Goal: Task Accomplishment & Management: Use online tool/utility

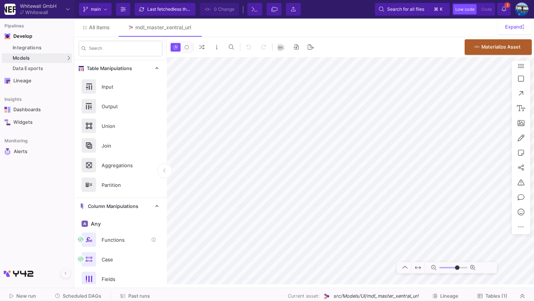
type input "-46"
click at [480, 296] on icon at bounding box center [480, 296] width 5 height 5
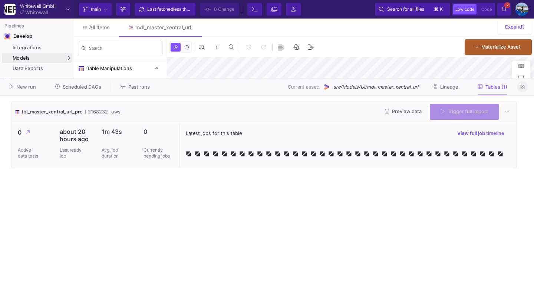
click at [522, 88] on icon at bounding box center [523, 87] width 4 height 5
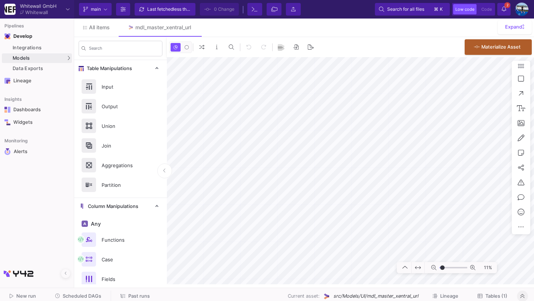
click at [64, 299] on span "Scheduled DAGs" at bounding box center [82, 297] width 39 height 6
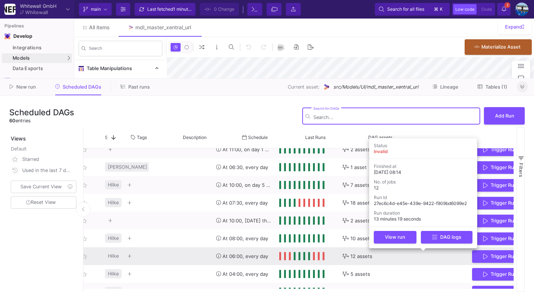
scroll to position [0, 136]
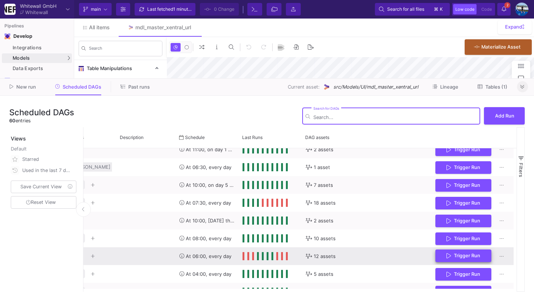
click at [475, 256] on span "Trigger Run" at bounding box center [467, 256] width 26 height 6
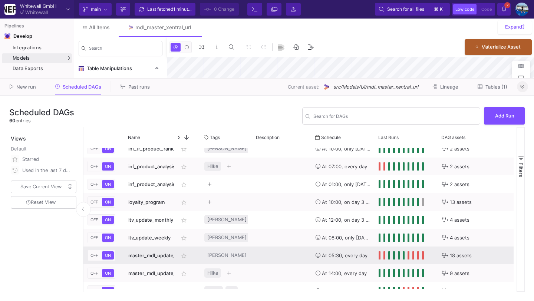
scroll to position [421, 0]
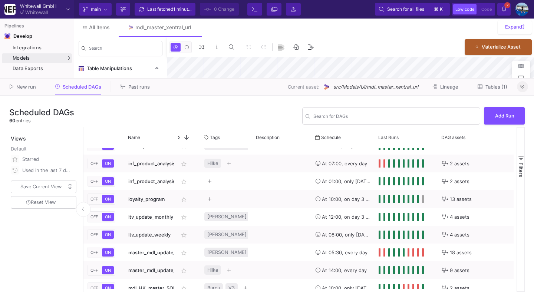
click at [525, 87] on button at bounding box center [522, 86] width 11 height 11
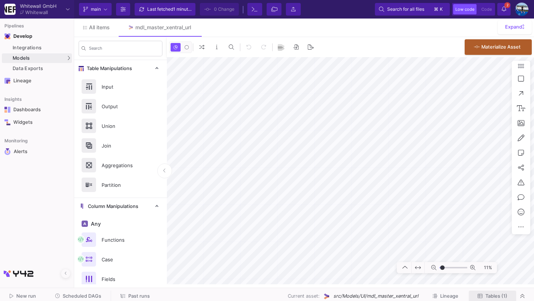
click at [483, 294] on span "Tables (1)" at bounding box center [493, 297] width 30 height 6
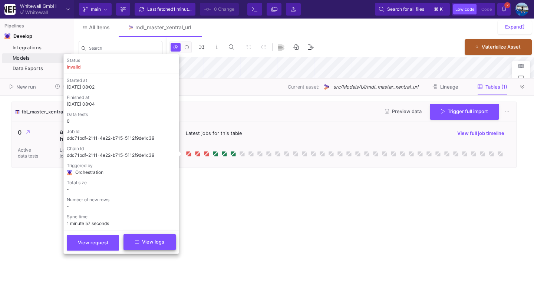
click at [154, 238] on button "View logs" at bounding box center [150, 243] width 52 height 16
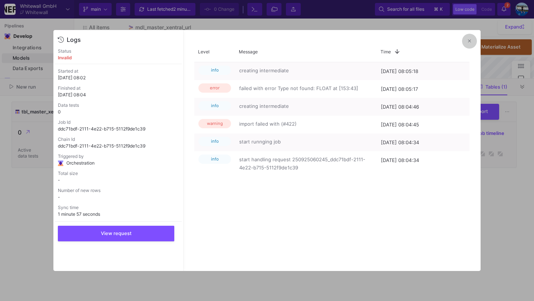
click at [469, 40] on icon at bounding box center [469, 41] width 3 height 5
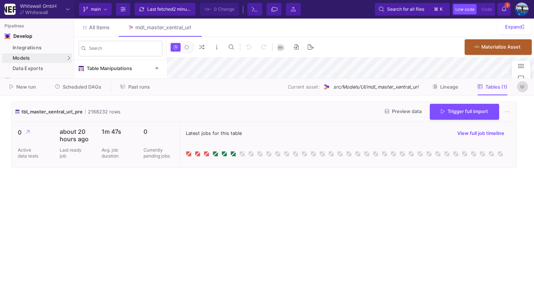
click at [526, 87] on button at bounding box center [522, 86] width 11 height 11
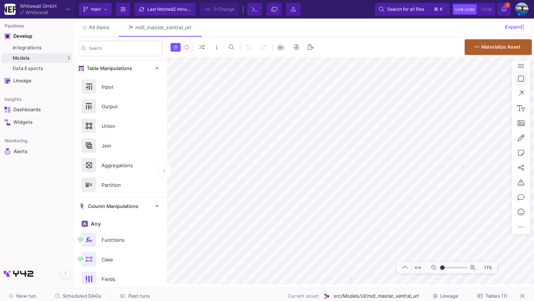
type input "-29"
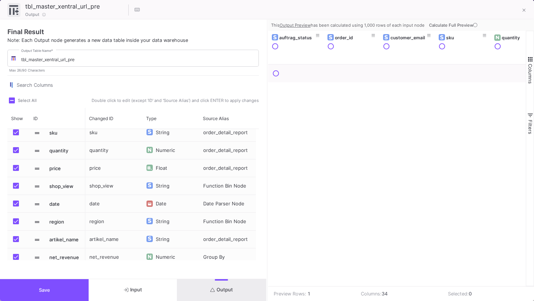
scroll to position [59, 0]
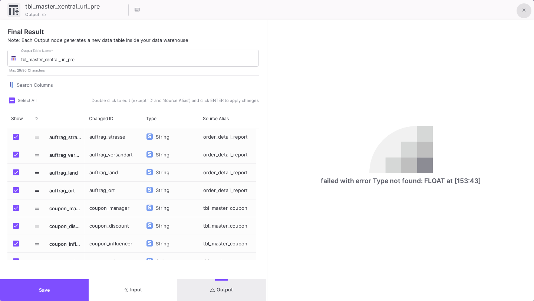
click at [525, 10] on icon at bounding box center [524, 10] width 3 height 5
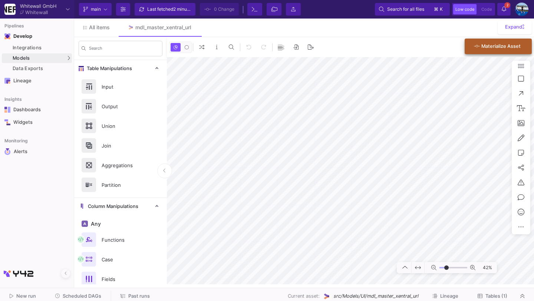
type input "-3"
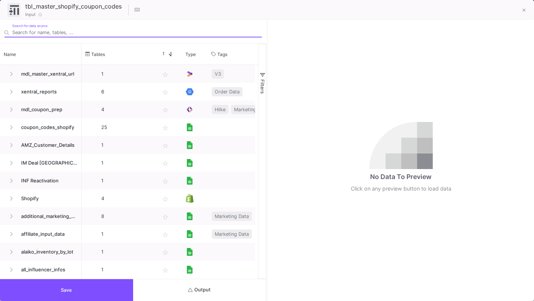
click at [210, 284] on button "Output" at bounding box center [199, 290] width 133 height 22
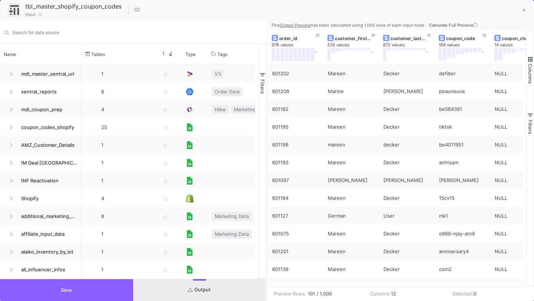
click at [98, 289] on button "Save" at bounding box center [66, 290] width 133 height 22
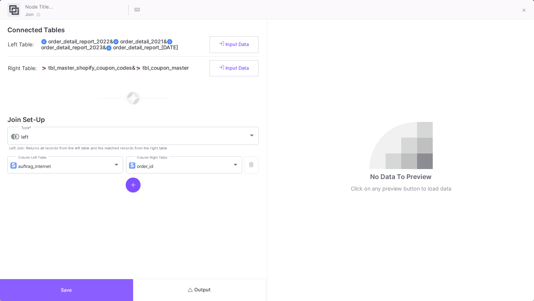
click at [107, 299] on button "Save" at bounding box center [66, 290] width 133 height 22
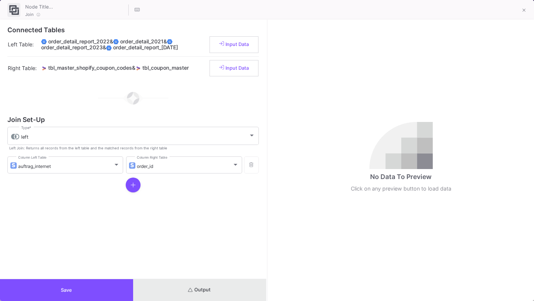
click at [220, 288] on button "Output" at bounding box center [199, 290] width 133 height 22
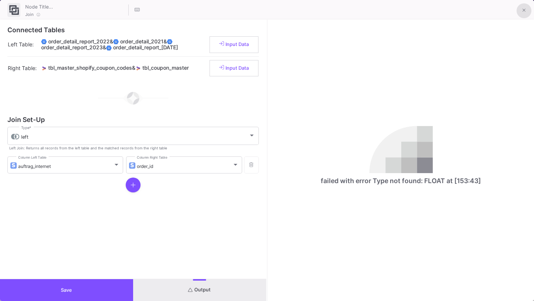
click at [523, 9] on icon at bounding box center [524, 10] width 3 height 5
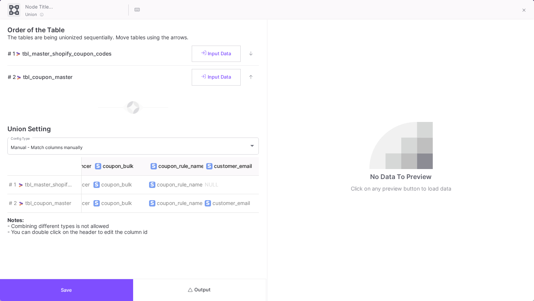
click at [118, 293] on button "Save" at bounding box center [66, 290] width 133 height 22
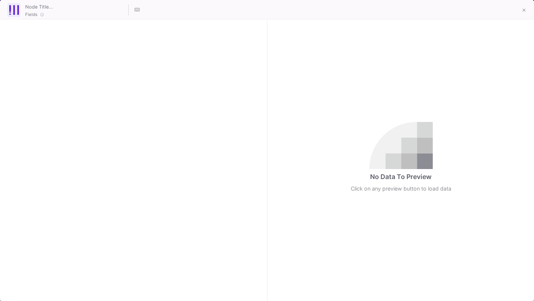
checkbox input "true"
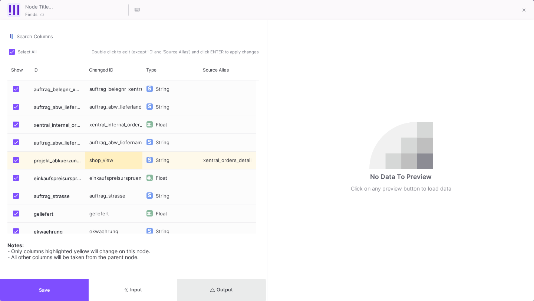
click at [202, 291] on button "Output" at bounding box center [221, 290] width 89 height 22
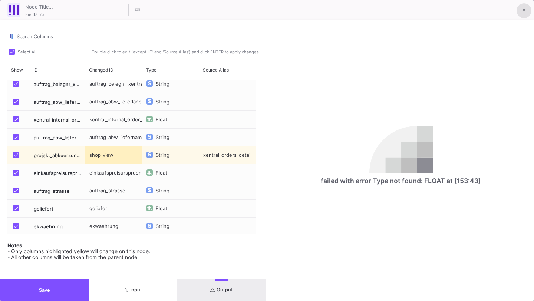
click at [526, 9] on button at bounding box center [524, 10] width 15 height 15
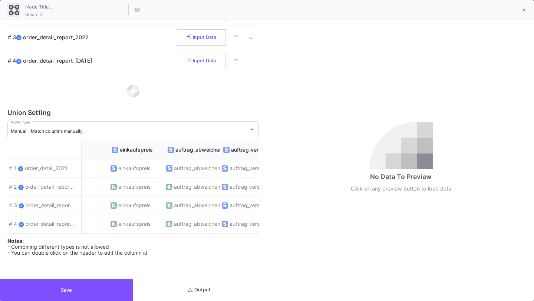
scroll to position [0, 1198]
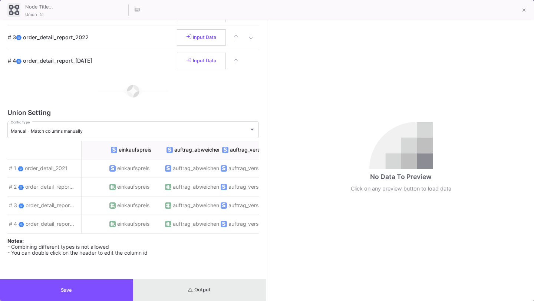
click at [181, 289] on button "Output" at bounding box center [199, 290] width 133 height 22
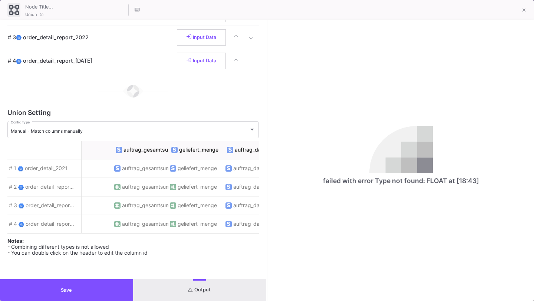
scroll to position [0, 1881]
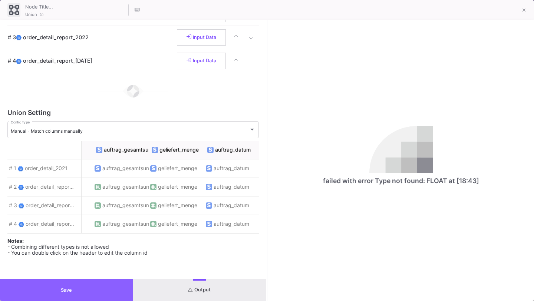
click at [100, 286] on button "Save" at bounding box center [66, 290] width 133 height 22
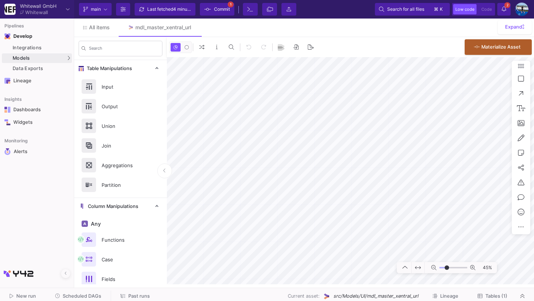
type input "-6"
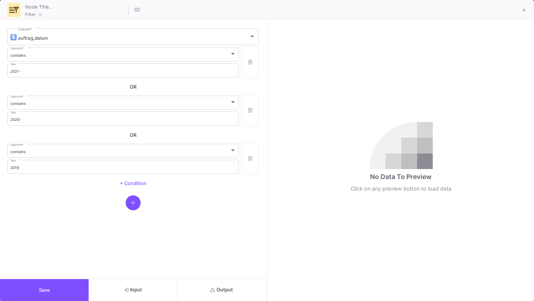
click at [222, 296] on button "Output" at bounding box center [221, 290] width 89 height 22
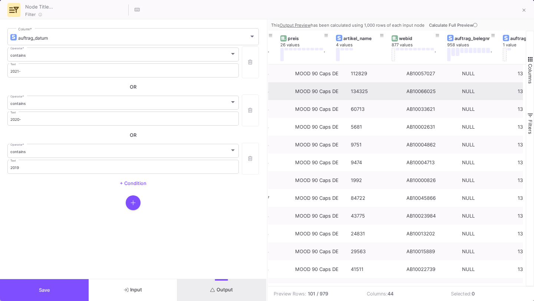
scroll to position [0, 500]
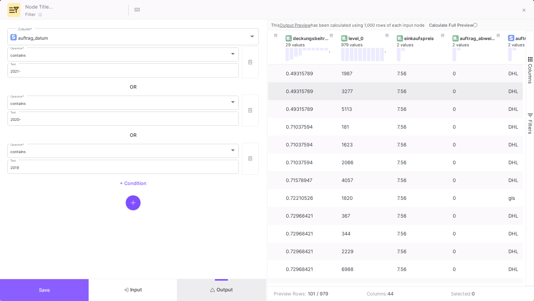
click at [70, 300] on button "Save" at bounding box center [44, 290] width 89 height 22
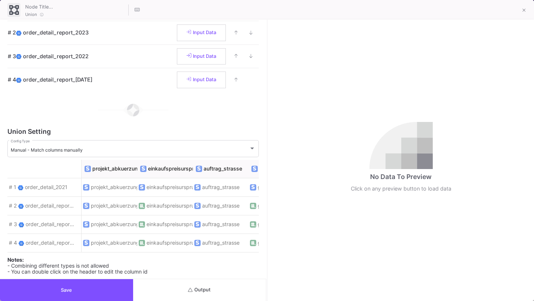
click at [107, 288] on button "Save" at bounding box center [66, 290] width 133 height 22
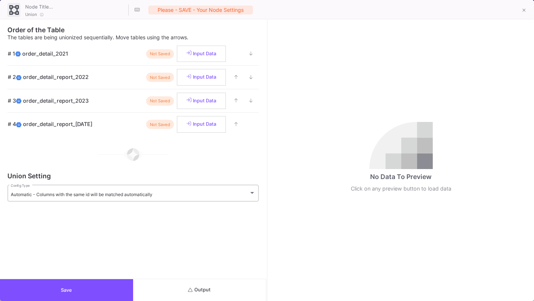
click at [242, 199] on div "Automatic - Columns with the same id will be matched automatically Config Type" at bounding box center [133, 193] width 245 height 18
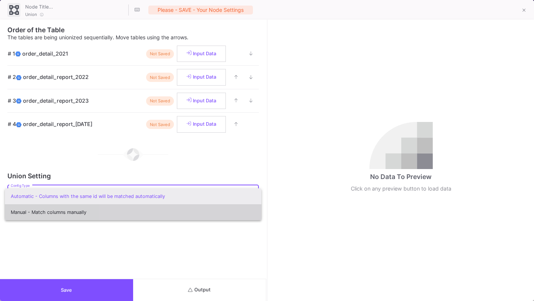
click at [216, 206] on span "Manual - Match columns manually" at bounding box center [133, 212] width 245 height 16
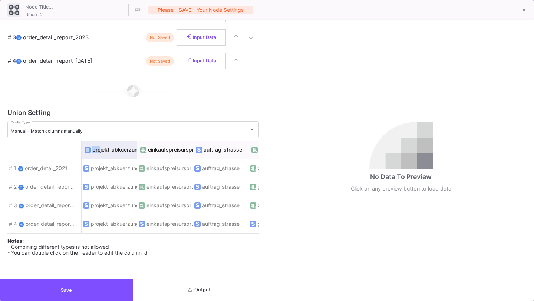
drag, startPoint x: 80, startPoint y: 148, endPoint x: 100, endPoint y: 147, distance: 20.1
drag, startPoint x: 81, startPoint y: 145, endPoint x: 107, endPoint y: 145, distance: 26.7
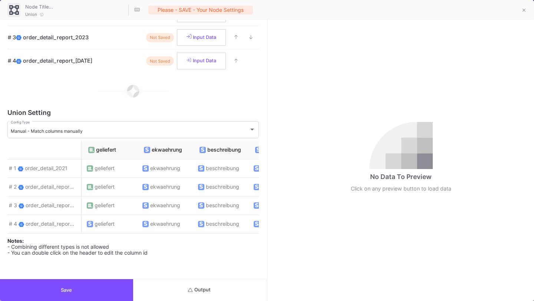
click at [98, 295] on button "Save" at bounding box center [66, 290] width 133 height 22
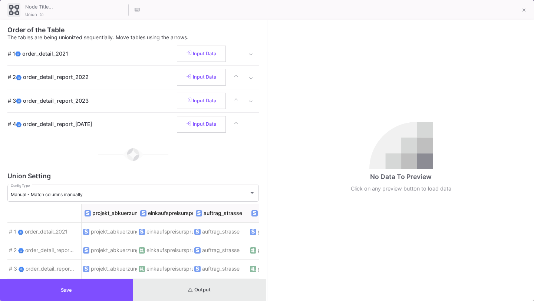
click at [214, 296] on button "Output" at bounding box center [199, 290] width 133 height 22
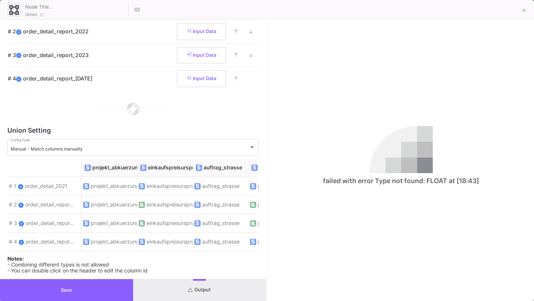
click at [63, 286] on button "Save" at bounding box center [66, 290] width 133 height 22
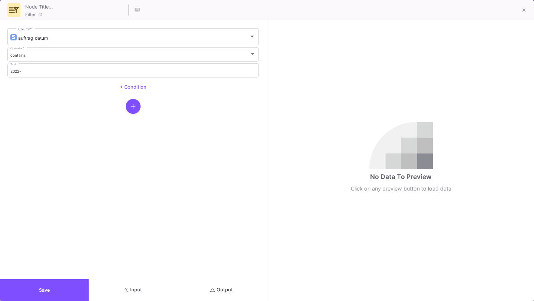
click at [203, 289] on button "Output" at bounding box center [221, 290] width 89 height 22
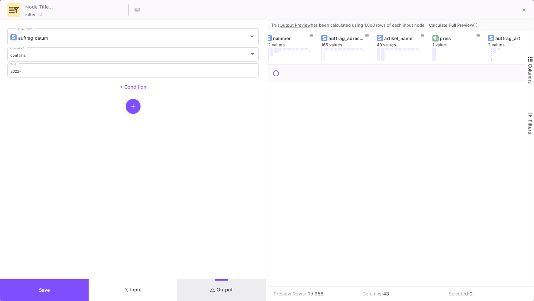
scroll to position [0, 383]
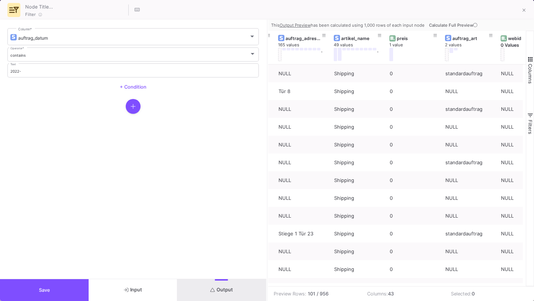
click at [56, 289] on button "Save" at bounding box center [44, 290] width 89 height 22
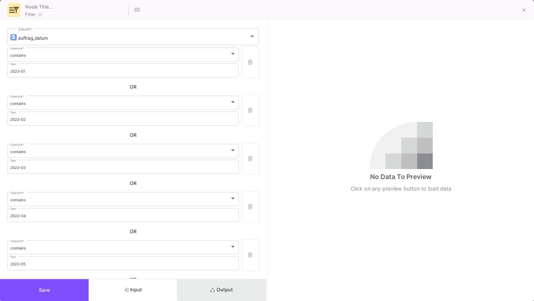
click at [230, 289] on span "Output" at bounding box center [221, 290] width 23 height 6
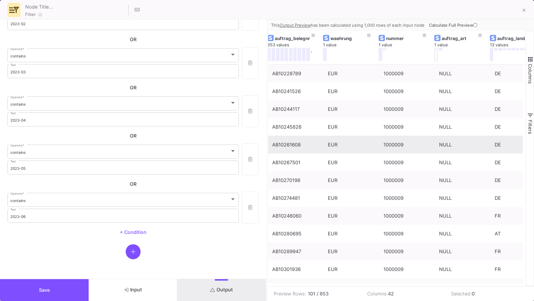
scroll to position [0, 47]
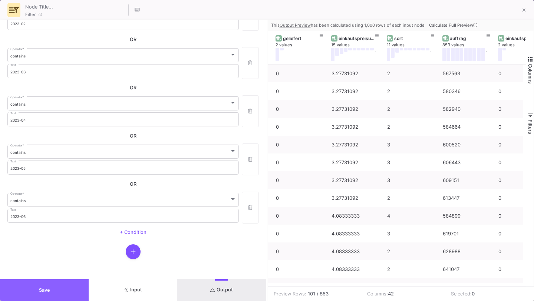
click at [45, 301] on button "Save" at bounding box center [44, 290] width 89 height 22
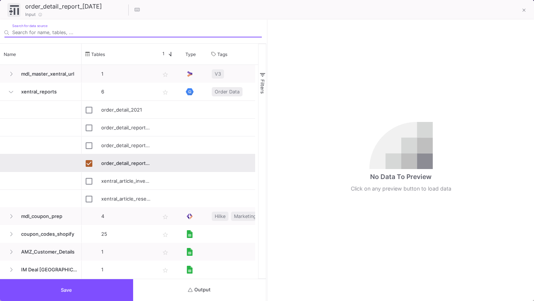
click at [164, 295] on button "Output" at bounding box center [199, 290] width 133 height 22
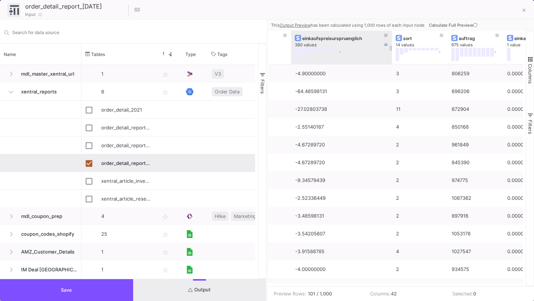
drag, startPoint x: 345, startPoint y: 46, endPoint x: 391, endPoint y: 47, distance: 45.6
click at [391, 47] on div at bounding box center [392, 47] width 3 height 33
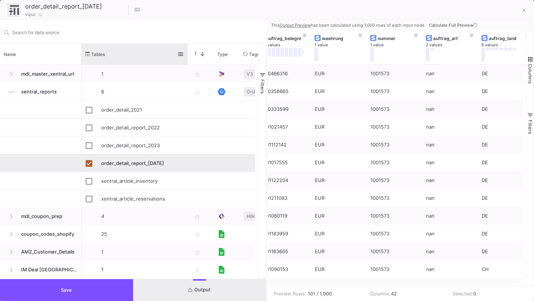
drag, startPoint x: 154, startPoint y: 53, endPoint x: 185, endPoint y: 56, distance: 31.0
click at [186, 57] on div at bounding box center [187, 54] width 3 height 21
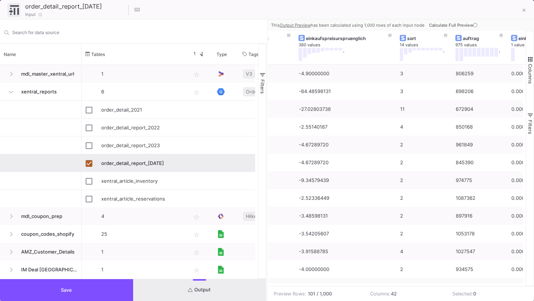
click at [475, 25] on icon at bounding box center [475, 25] width 4 height 4
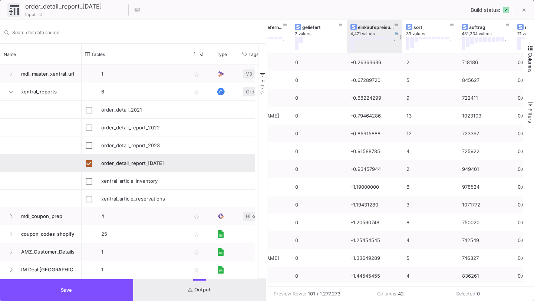
click at [369, 29] on div "einkaufspreisurspruenglich" at bounding box center [376, 27] width 37 height 6
click at [370, 30] on div "einkaufspreisurspruenglich" at bounding box center [375, 27] width 48 height 8
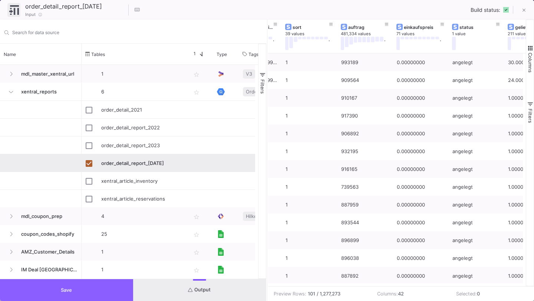
click at [93, 286] on button "Save" at bounding box center [66, 290] width 133 height 22
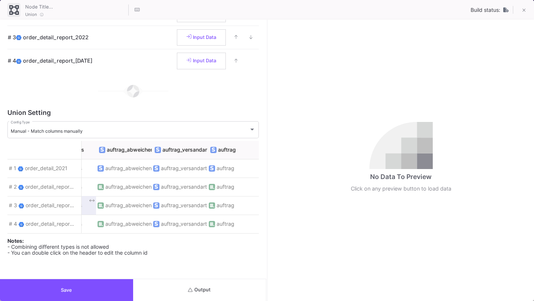
scroll to position [0, 1267]
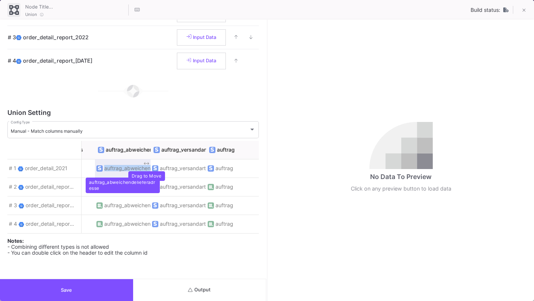
copy span "auftrag_abweichendelieferadresse"
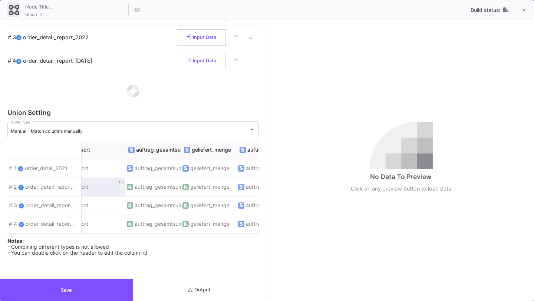
scroll to position [0, 1852]
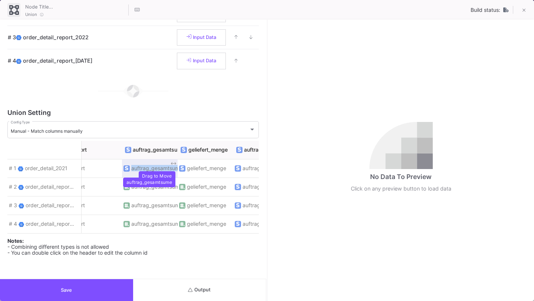
copy span "auftrag_gesamtsume"
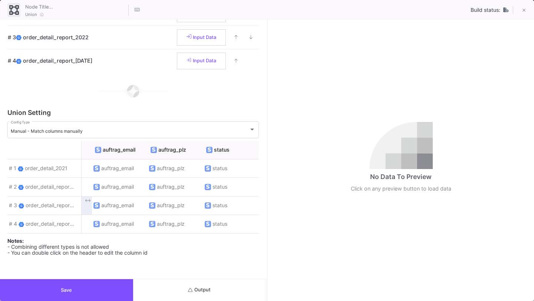
scroll to position [0, 2278]
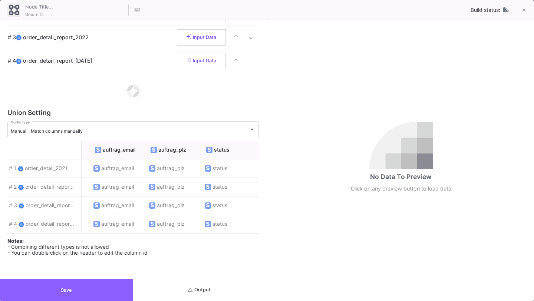
click at [104, 290] on button "Save" at bounding box center [66, 290] width 133 height 22
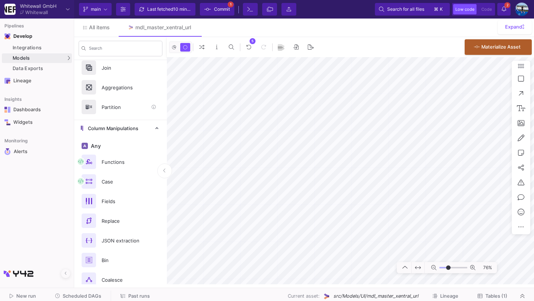
scroll to position [80, 0]
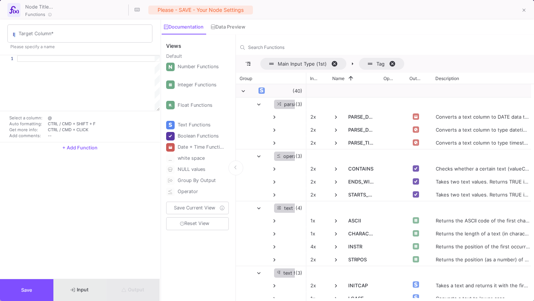
click at [82, 297] on button "Input" at bounding box center [79, 290] width 53 height 22
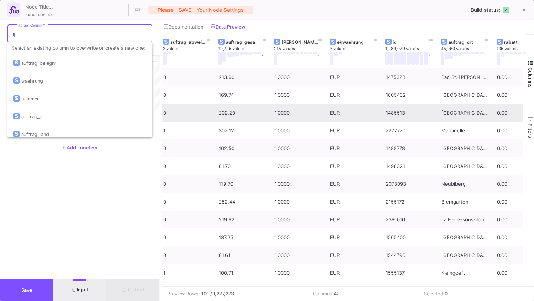
click at [72, 35] on input "Target Column *" at bounding box center [84, 35] width 130 height 6
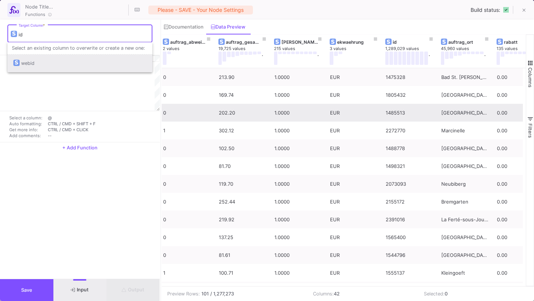
click at [59, 65] on div "webid" at bounding box center [79, 64] width 133 height 18
type input "webid"
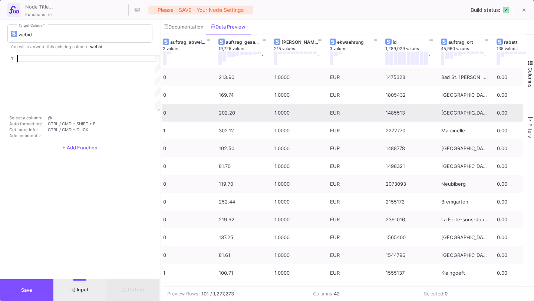
click at [65, 56] on div at bounding box center [88, 58] width 143 height 7
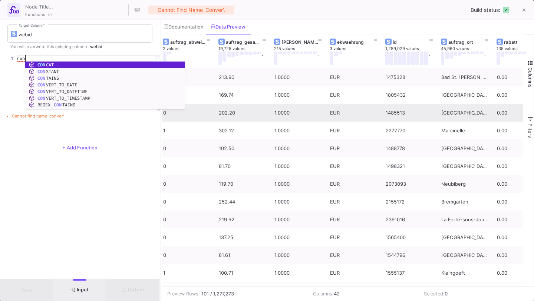
type textarea "c"
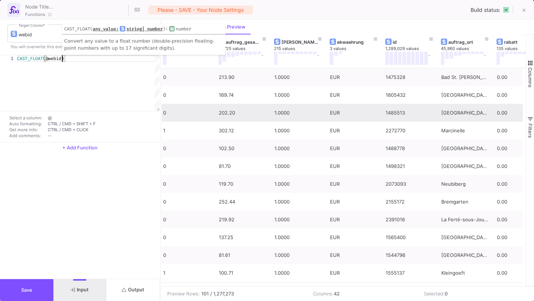
type textarea "CAST_FLOAT(@webid)"
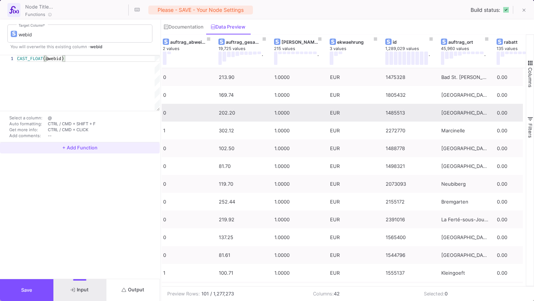
click at [73, 149] on span "+ Add Function" at bounding box center [79, 148] width 35 height 6
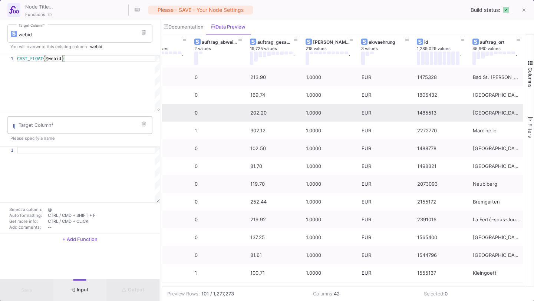
click at [102, 125] on div "Target Column *" at bounding box center [84, 124] width 130 height 19
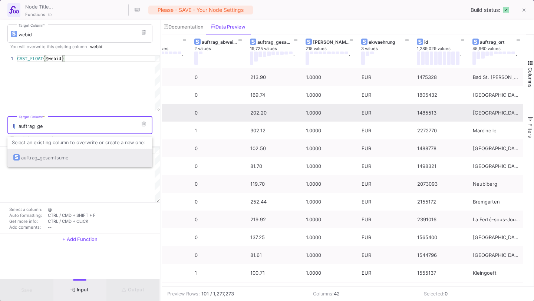
click at [84, 165] on div "auftrag_gesamtsume" at bounding box center [79, 158] width 133 height 18
type input "auftrag_gesamtsume"
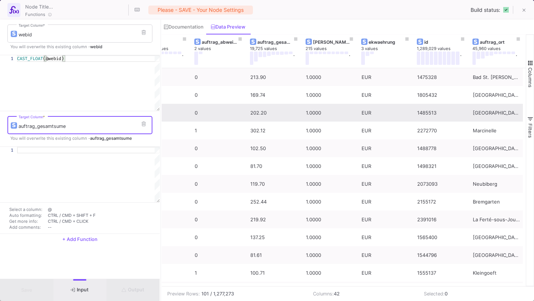
click at [84, 154] on div at bounding box center [88, 150] width 143 height 7
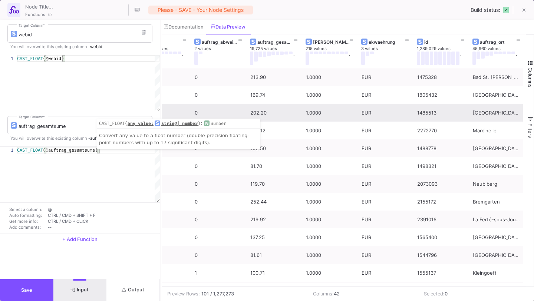
type textarea "CAST_FLOAT(@auftrag_gesamtsume)"
click at [74, 242] on span "+ Add Function" at bounding box center [79, 240] width 35 height 6
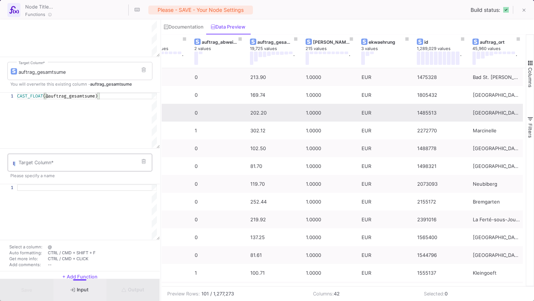
click at [76, 167] on input "Target Column *" at bounding box center [84, 164] width 130 height 6
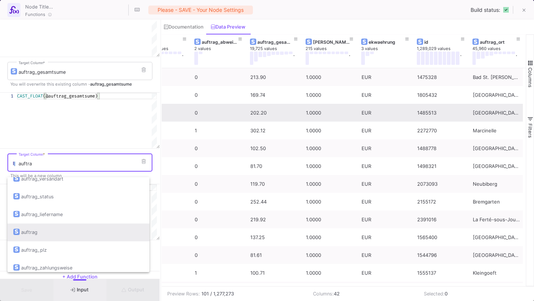
click at [82, 227] on div "auftrag" at bounding box center [78, 233] width 130 height 18
type input "auftrag"
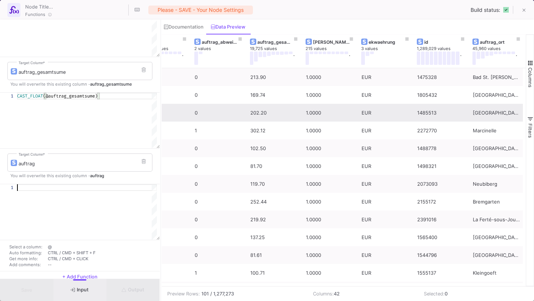
click at [88, 191] on div at bounding box center [87, 187] width 140 height 7
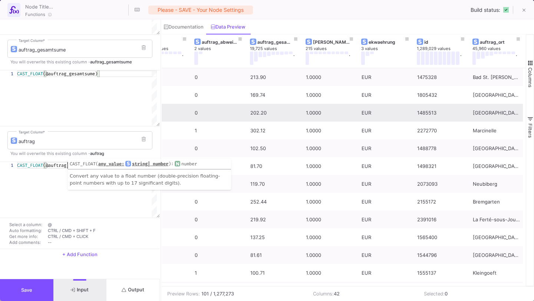
type textarea "CAST_FLOAT(@auftrag)"
click at [78, 256] on span "+ Add Function" at bounding box center [79, 255] width 35 height 6
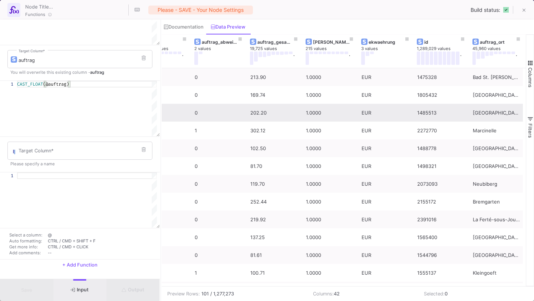
scroll to position [180, 0]
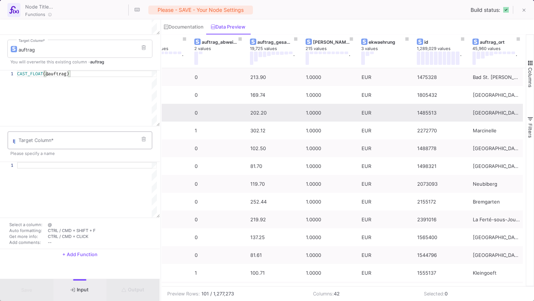
click at [89, 134] on div "Target Column *" at bounding box center [84, 139] width 130 height 19
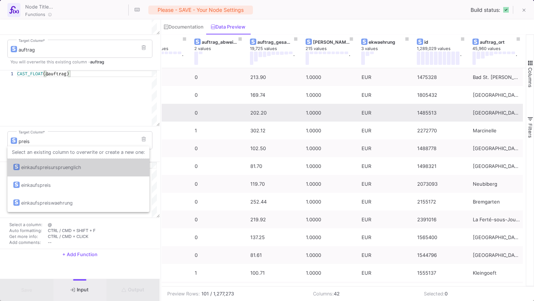
click at [89, 161] on div "einkaufspreisurspruenglich" at bounding box center [78, 168] width 130 height 18
type input "einkaufspreisurspruenglich"
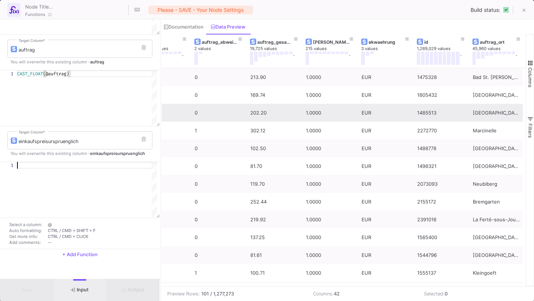
click at [89, 162] on div at bounding box center [87, 165] width 140 height 7
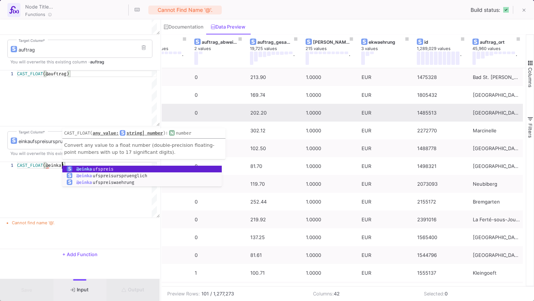
scroll to position [0, 45]
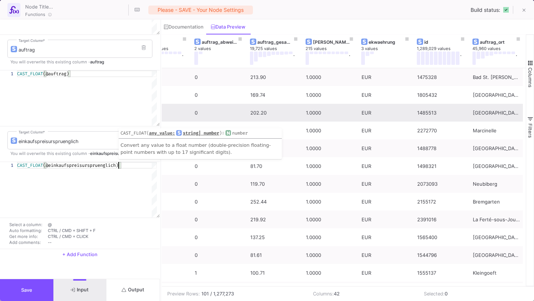
type textarea "CAST_FLOAT(@einkaufspreisurspruenglich)"
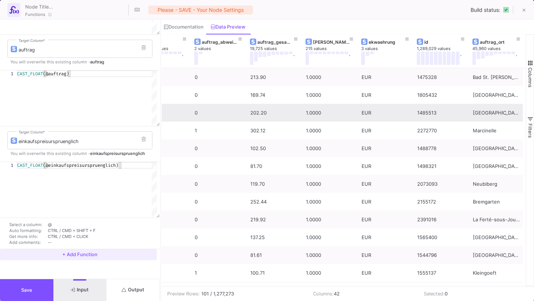
click at [69, 253] on span "+ Add Function" at bounding box center [79, 255] width 35 height 6
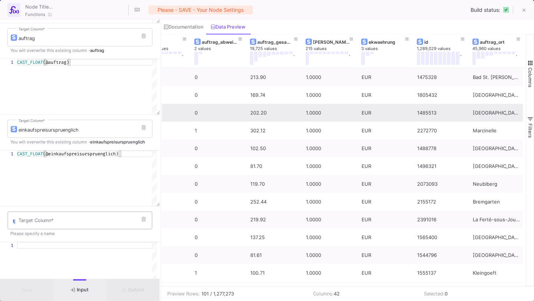
click at [71, 225] on input "Target Column *" at bounding box center [84, 222] width 130 height 6
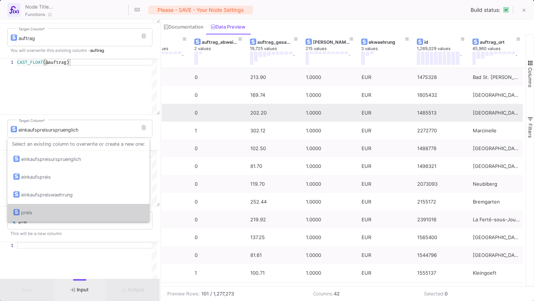
click at [70, 210] on div "preis" at bounding box center [78, 213] width 130 height 18
type input "preis"
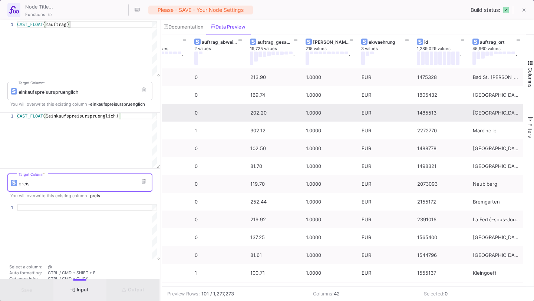
scroll to position [274, 0]
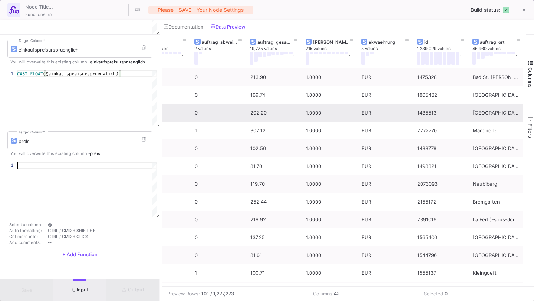
click at [81, 162] on div at bounding box center [87, 165] width 140 height 7
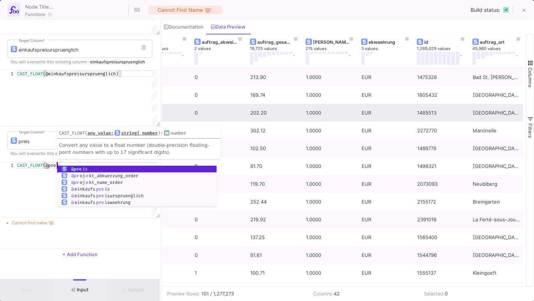
scroll to position [0, 40]
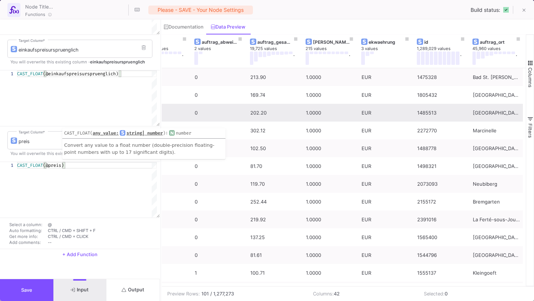
type textarea "CAST_FLOAT(@preis)"
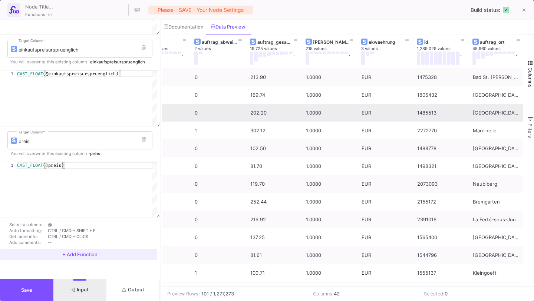
click at [67, 252] on span "+ Add Function" at bounding box center [79, 255] width 35 height 6
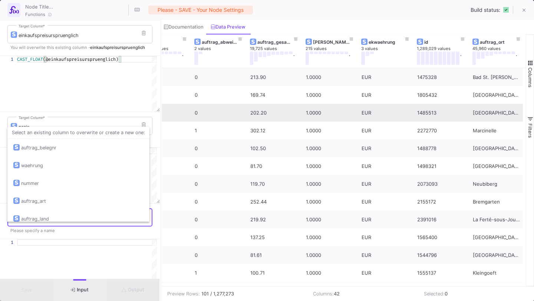
click at [70, 222] on input "Target Column *" at bounding box center [84, 219] width 130 height 6
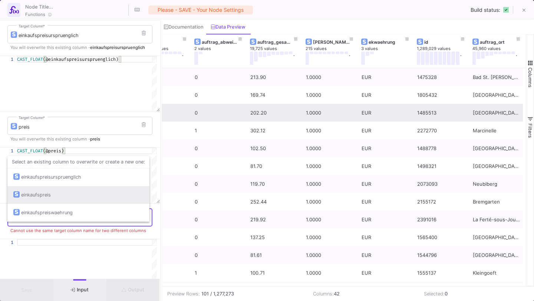
click at [77, 197] on div "einkaufspreis" at bounding box center [78, 195] width 130 height 18
type input "einkaufspreis"
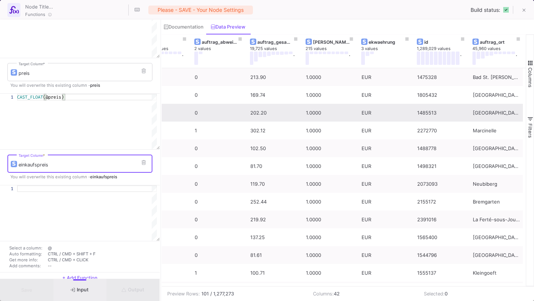
scroll to position [347, 0]
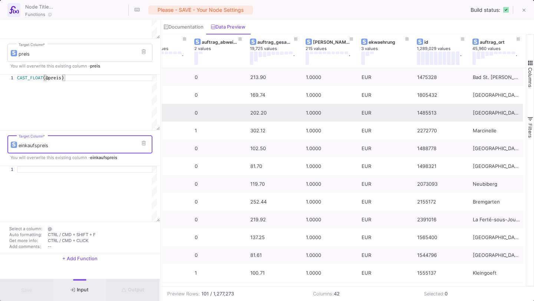
click at [79, 173] on div at bounding box center [87, 169] width 140 height 7
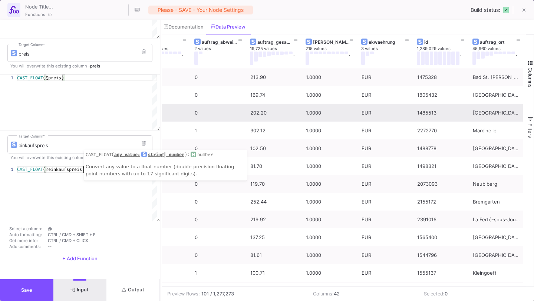
scroll to position [369, 0]
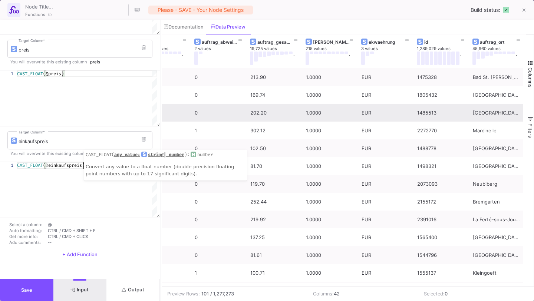
type textarea "CAST_FLOAT(@einkaufspreis)"
click at [76, 255] on span "+ Add Function" at bounding box center [79, 255] width 35 height 6
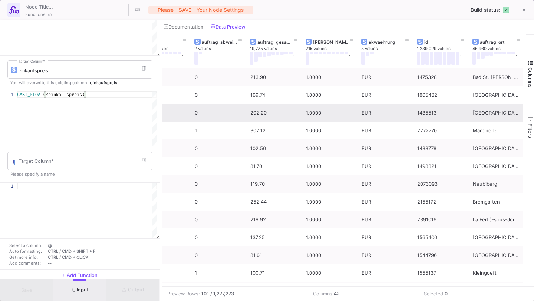
scroll to position [423, 0]
click at [89, 170] on div "Target Column *" at bounding box center [84, 160] width 130 height 19
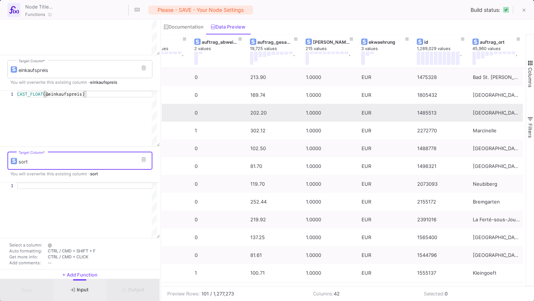
type input "sort"
click at [66, 189] on div at bounding box center [87, 186] width 140 height 7
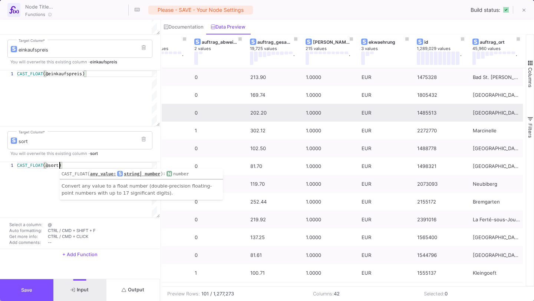
scroll to position [463, 0]
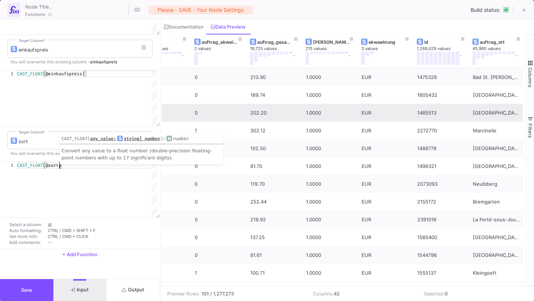
type textarea "CAST_FLOAT(@sort)"
click at [73, 255] on span "+ Add Function" at bounding box center [79, 255] width 35 height 6
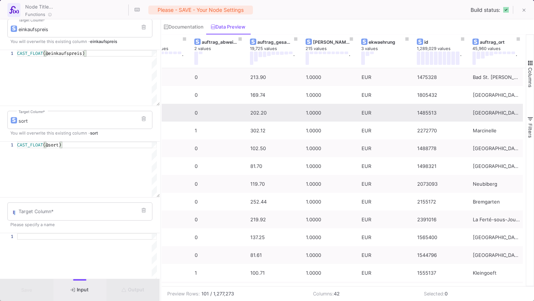
scroll to position [507, 0]
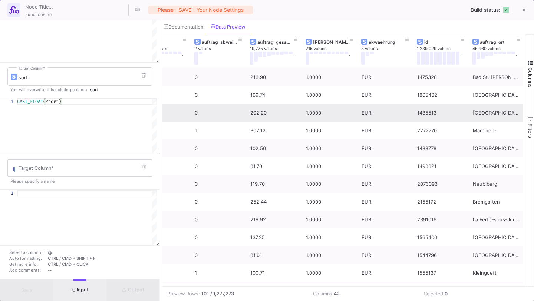
click at [78, 173] on input "Target Column *" at bounding box center [84, 170] width 130 height 6
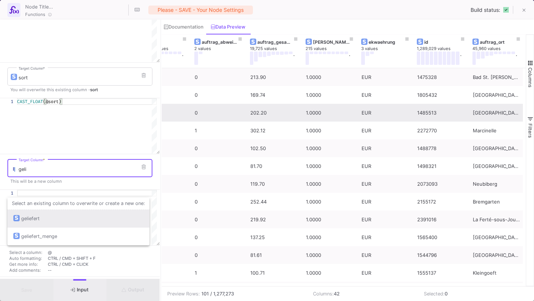
click at [74, 211] on div "geliefert" at bounding box center [78, 219] width 130 height 18
type input "geliefert"
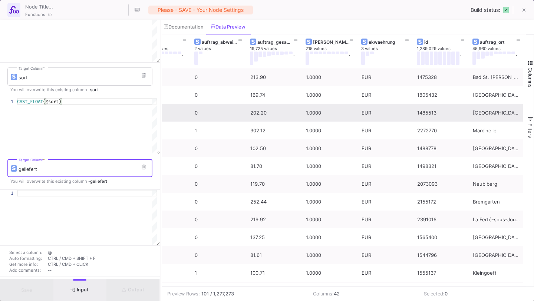
scroll to position [517, 0]
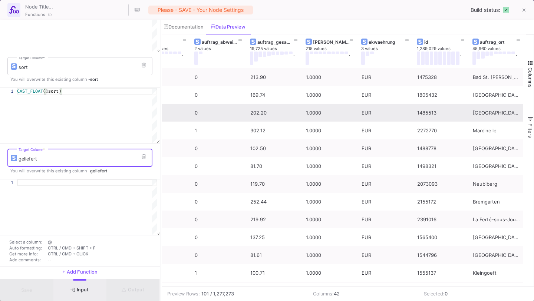
click at [75, 186] on div at bounding box center [87, 183] width 140 height 7
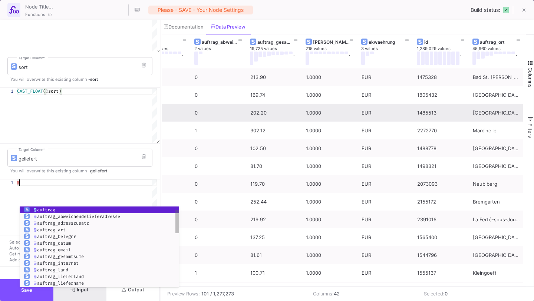
scroll to position [0, 2]
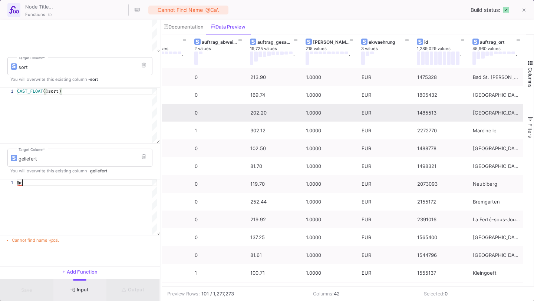
type textarea "@"
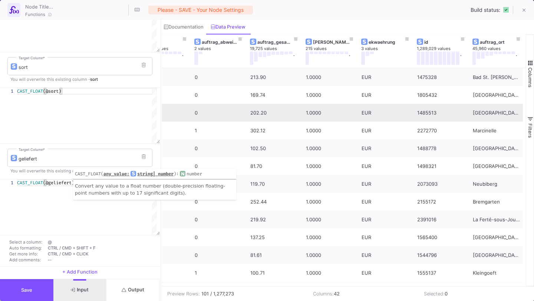
scroll to position [558, 0]
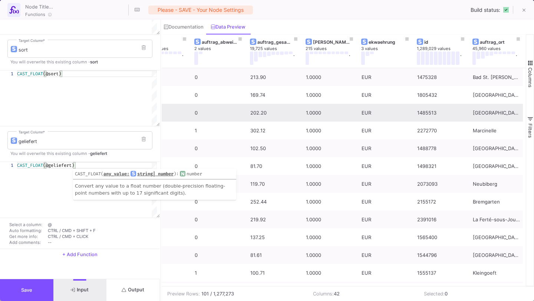
type textarea "CAST_FLOAT(@geliefert)"
click at [78, 253] on span "+ Add Function" at bounding box center [79, 255] width 35 height 6
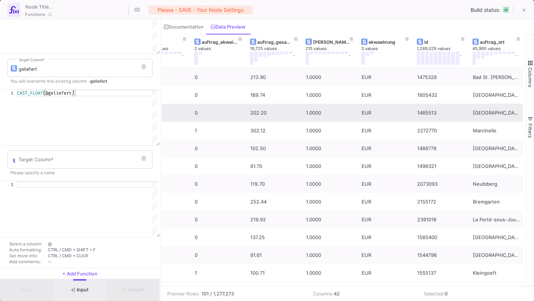
scroll to position [623, 0]
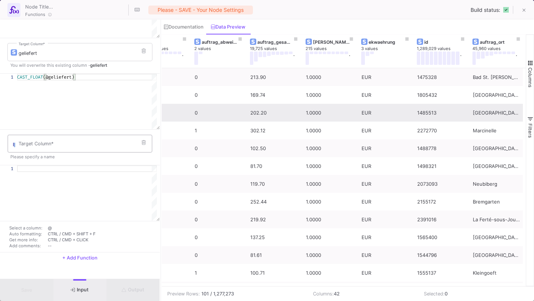
click at [102, 153] on div "Target Column *" at bounding box center [84, 143] width 130 height 19
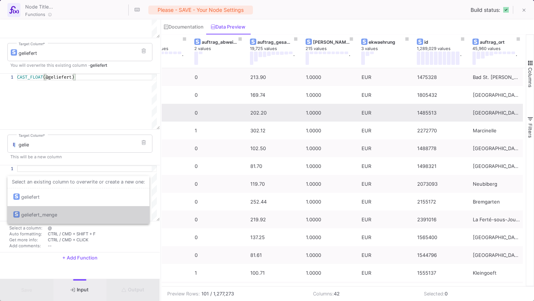
click at [91, 212] on div "geliefert_menge" at bounding box center [78, 215] width 130 height 18
type input "geliefert_menge"
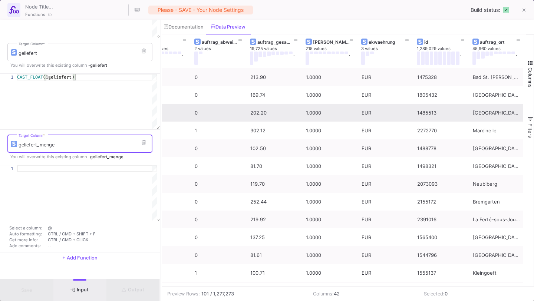
click at [91, 172] on div at bounding box center [87, 168] width 140 height 7
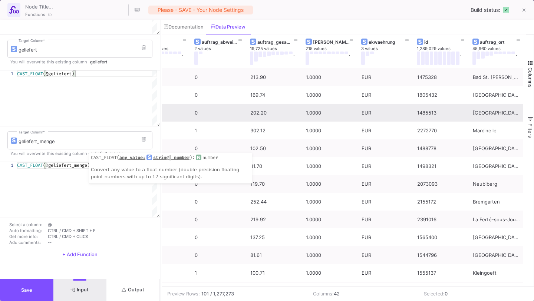
scroll to position [653, 0]
type textarea "CAST_FLOAT(@geliefert_menge)"
click at [80, 252] on span "+ Add Function" at bounding box center [79, 255] width 35 height 6
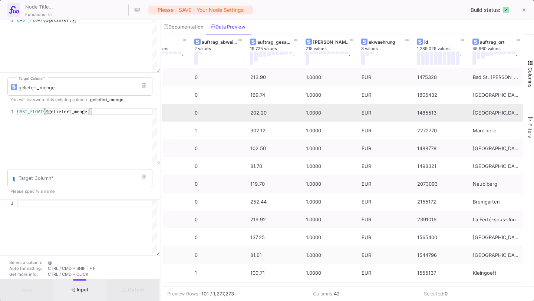
scroll to position [681, 0]
click at [83, 181] on input "Target Column *" at bounding box center [84, 179] width 130 height 6
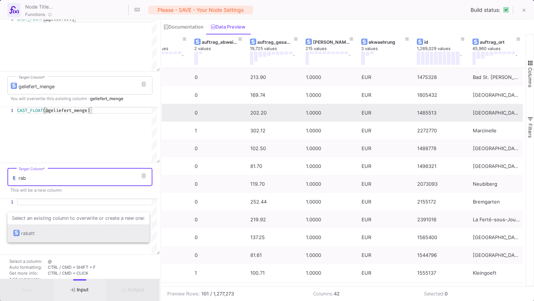
click at [84, 238] on div "rabatt" at bounding box center [78, 234] width 130 height 18
type input "rabatt"
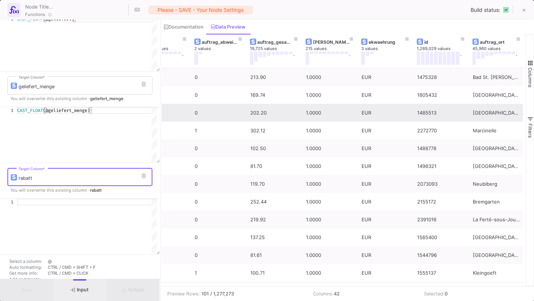
click at [84, 206] on div at bounding box center [87, 202] width 140 height 7
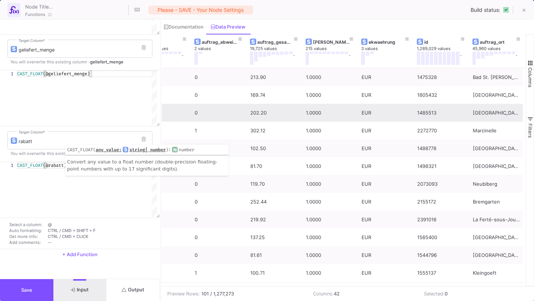
scroll to position [747, 0]
type textarea "CAST_FLOAT(@rabatt)"
click at [77, 256] on span "+ Add Function" at bounding box center [79, 255] width 35 height 6
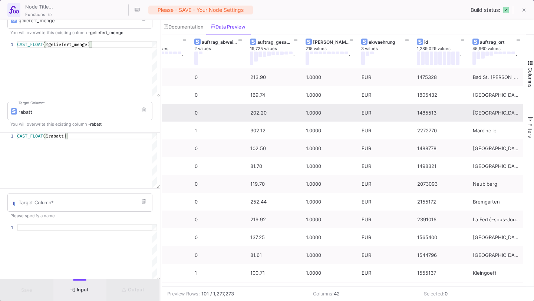
scroll to position [804, 0]
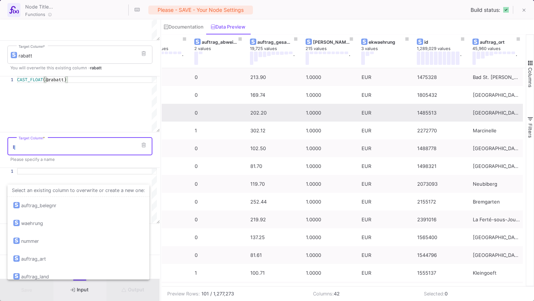
click at [86, 151] on input "Target Column *" at bounding box center [84, 148] width 130 height 6
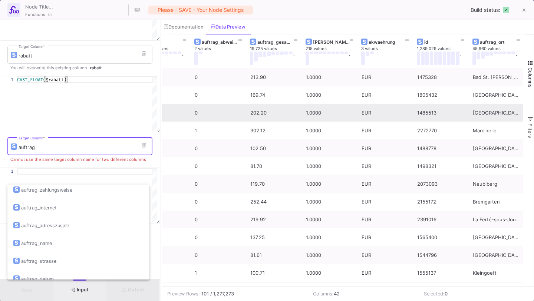
scroll to position [152, 0]
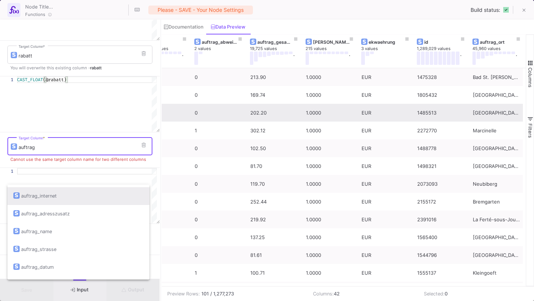
click at [84, 200] on div "auftrag_internet" at bounding box center [78, 196] width 130 height 18
type input "auftrag_internet"
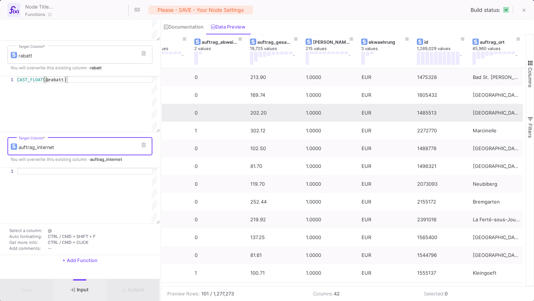
click at [83, 175] on div at bounding box center [87, 171] width 140 height 7
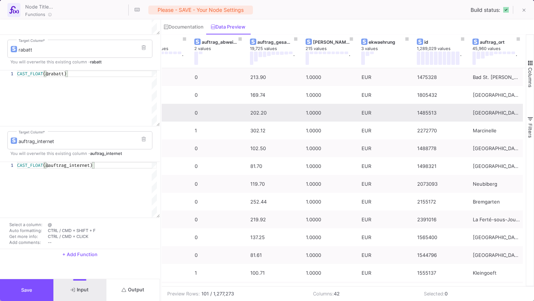
scroll to position [842, 0]
type textarea "CAST_FLOAT(@auftrag_internet)"
click at [82, 252] on span "+ Add Function" at bounding box center [79, 255] width 35 height 6
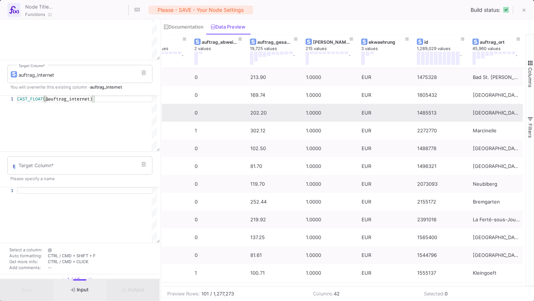
scroll to position [915, 0]
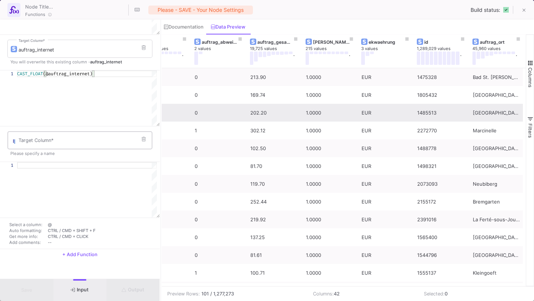
click at [85, 150] on div "Target Column *" at bounding box center [84, 139] width 130 height 19
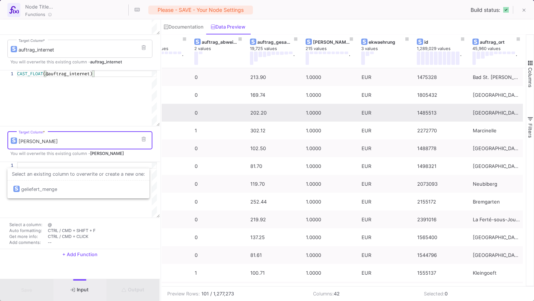
type input "menge"
click at [58, 218] on div at bounding box center [87, 190] width 140 height 56
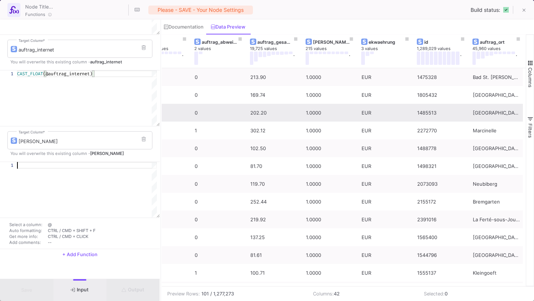
type textarea "@"
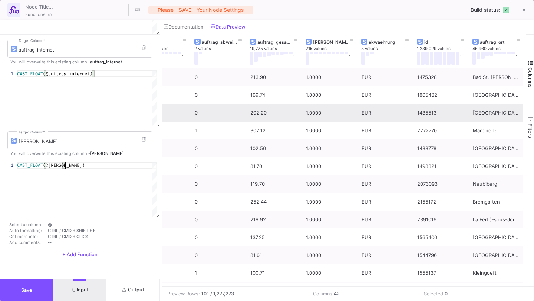
scroll to position [937, 0]
type textarea "CAST_FLOAT(@menge)"
click at [71, 256] on span "+ Add Function" at bounding box center [79, 255] width 35 height 6
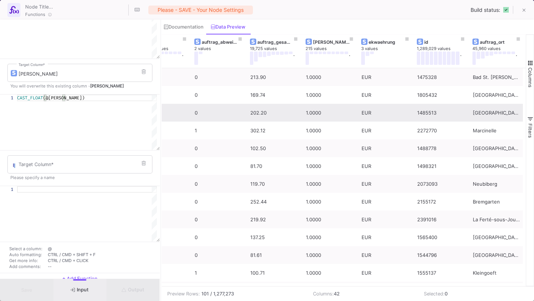
scroll to position [975, 0]
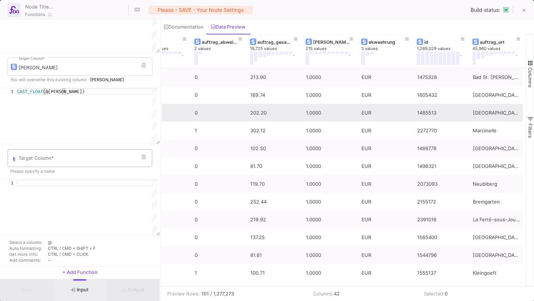
click at [78, 163] on input "Target Column *" at bounding box center [84, 160] width 130 height 6
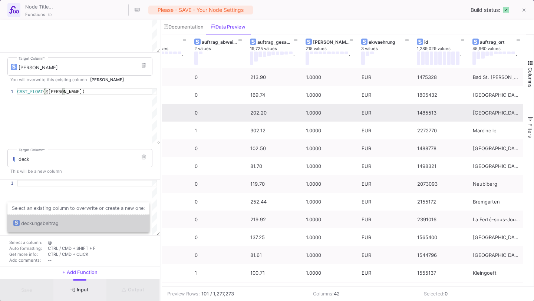
click at [79, 217] on div "deckungsbeitrag" at bounding box center [78, 224] width 130 height 18
type input "deckungsbeitrag"
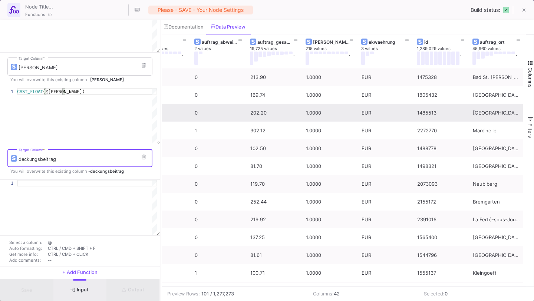
click at [79, 180] on div "deckungsbeitrag Target Column * You will overwrite this existing column - decku…" at bounding box center [80, 161] width 160 height 35
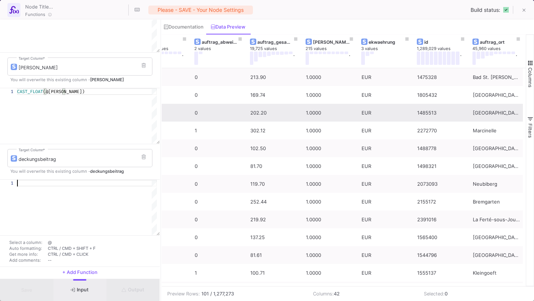
click at [80, 187] on div at bounding box center [87, 183] width 140 height 7
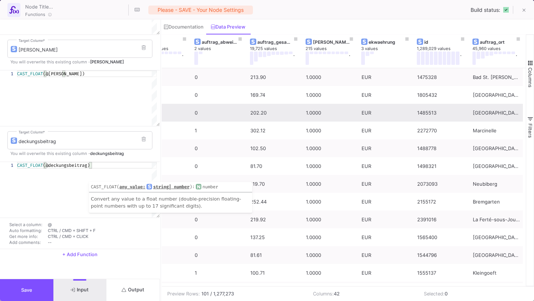
scroll to position [1031, 0]
type textarea "CAST_FLOAT(@deckungsbeitrag)"
click at [74, 257] on span "+ Add Function" at bounding box center [79, 255] width 35 height 6
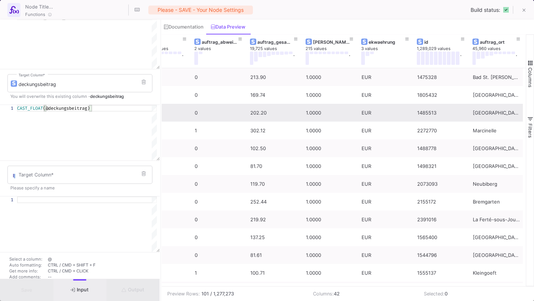
scroll to position [1050, 0]
click at [62, 179] on input "Target Column *" at bounding box center [84, 176] width 130 height 6
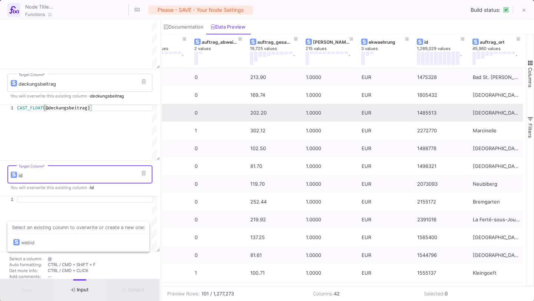
type input "id"
click at [75, 160] on div "CAST_FLOAT (@deckungsbeitrag )" at bounding box center [87, 133] width 140 height 56
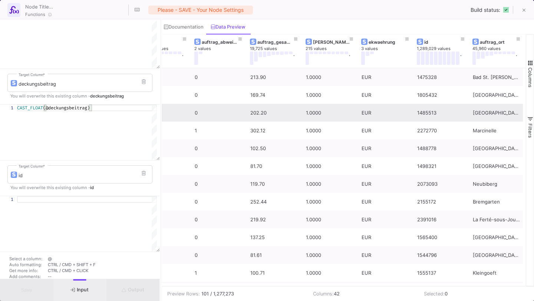
click at [59, 203] on div at bounding box center [87, 199] width 140 height 7
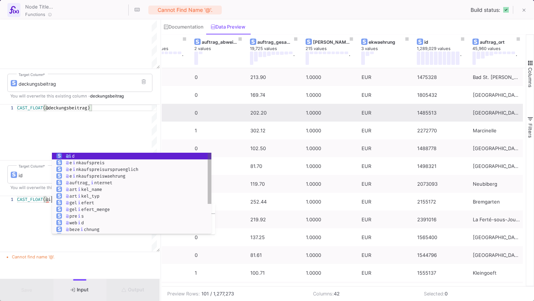
scroll to position [0, 37]
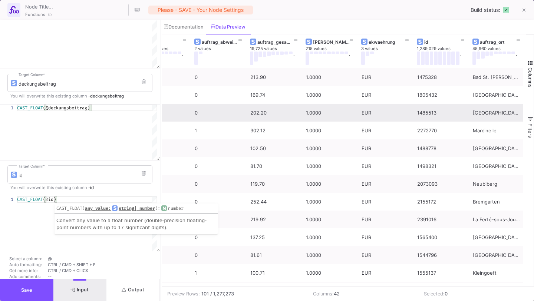
type textarea "CAST_FLOAT(@id)"
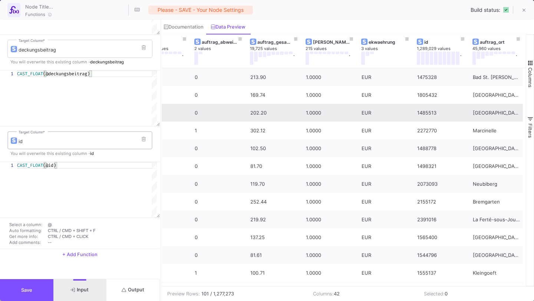
scroll to position [1126, 0]
click at [68, 250] on button "+ Add Function" at bounding box center [80, 254] width 160 height 11
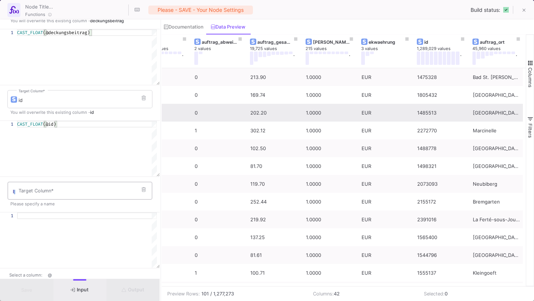
click at [68, 195] on input "Target Column *" at bounding box center [84, 192] width 130 height 6
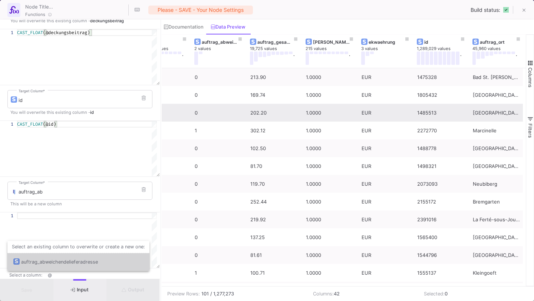
click at [75, 260] on div "auftrag_abweichendelieferadresse" at bounding box center [59, 262] width 77 height 18
type input "auftrag_abweichendelieferadresse"
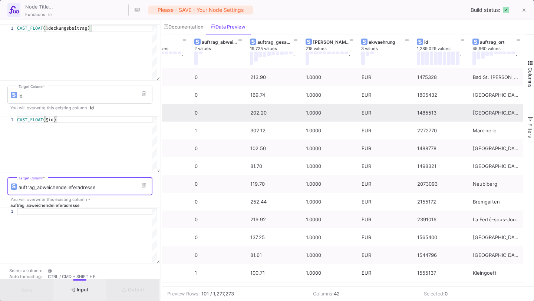
scroll to position [1133, 0]
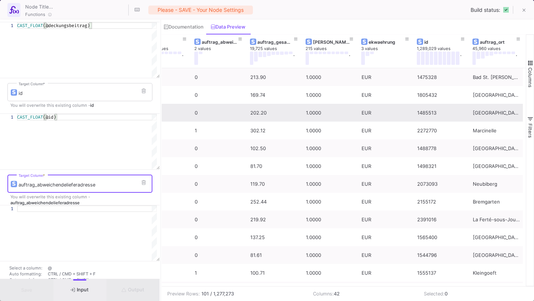
click at [79, 212] on div at bounding box center [87, 209] width 140 height 7
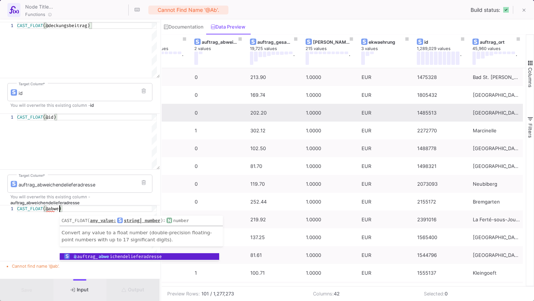
scroll to position [0, 42]
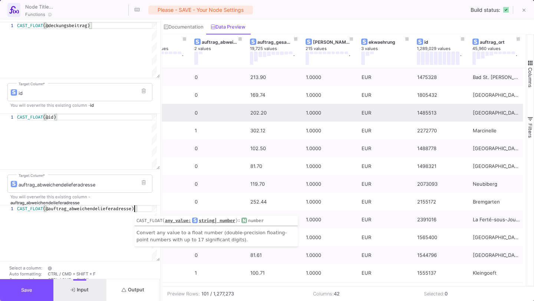
click at [98, 258] on div "CAST_FLOAT (@auftrag_abweichendelieferadresse )" at bounding box center [87, 234] width 140 height 56
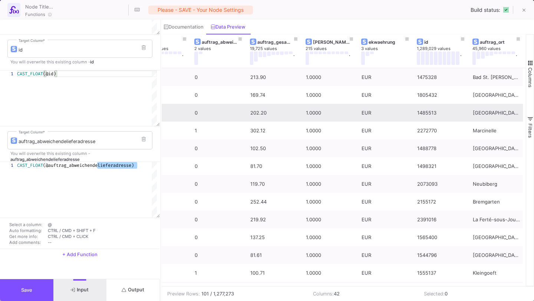
scroll to position [1220, 0]
click at [103, 198] on div "CAST_FLOAT (@auftrag_abweichendelieferadresse)" at bounding box center [87, 190] width 140 height 56
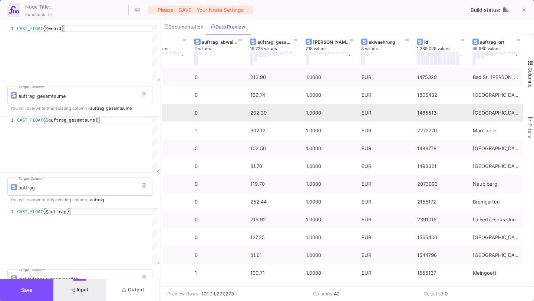
scroll to position [0, 0]
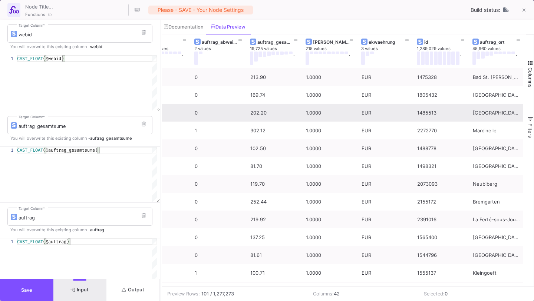
type textarea "CAST_FLOAT(@auftrag_abweichendelieferadresse)"
click at [117, 288] on button "Output" at bounding box center [132, 290] width 53 height 22
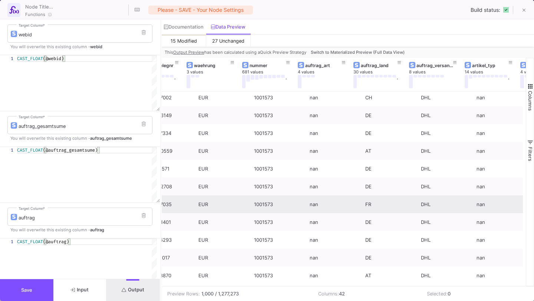
scroll to position [0, 40]
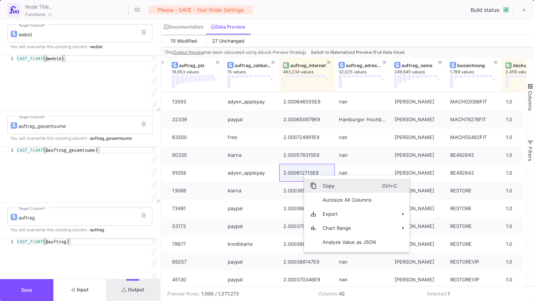
click at [314, 186] on span "Context Menu" at bounding box center [313, 186] width 7 height 7
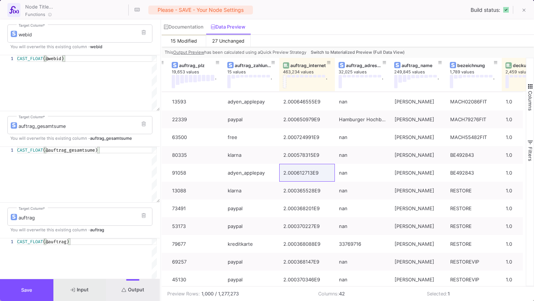
click at [81, 294] on button "Input" at bounding box center [79, 290] width 53 height 22
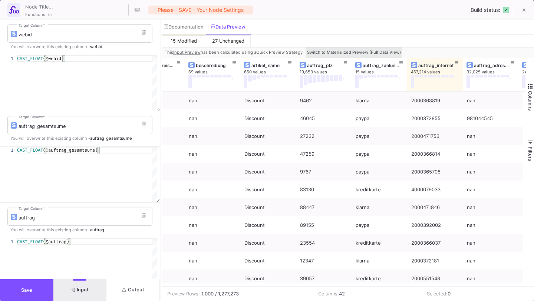
click at [388, 52] on span "Switch to Materialized Preview (Full Data View)" at bounding box center [354, 52] width 94 height 5
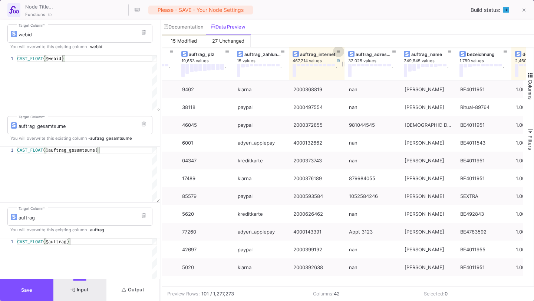
click at [338, 51] on icon at bounding box center [339, 52] width 4 height 4
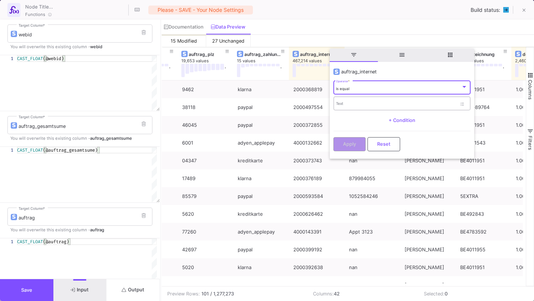
click at [348, 103] on input "Text" at bounding box center [396, 104] width 121 height 5
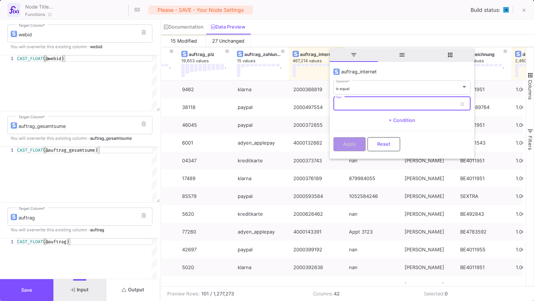
paste input "2.000612713E9"
type input "2.000612713E9"
click at [349, 145] on span "Apply" at bounding box center [349, 144] width 13 height 6
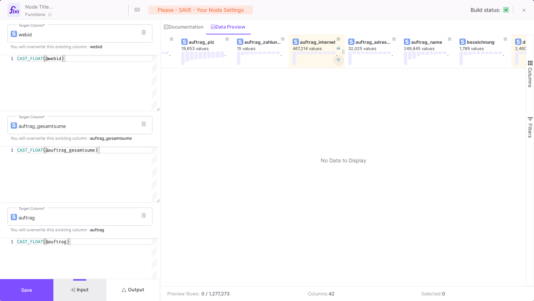
click at [338, 60] on icon at bounding box center [339, 61] width 4 height 4
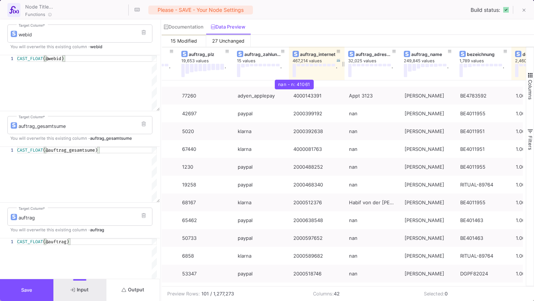
click at [294, 74] on button at bounding box center [295, 70] width 4 height 13
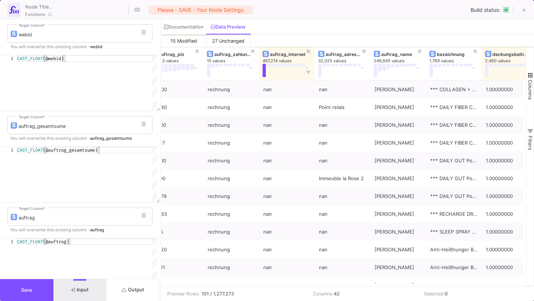
click at [119, 301] on button "Output" at bounding box center [132, 290] width 53 height 22
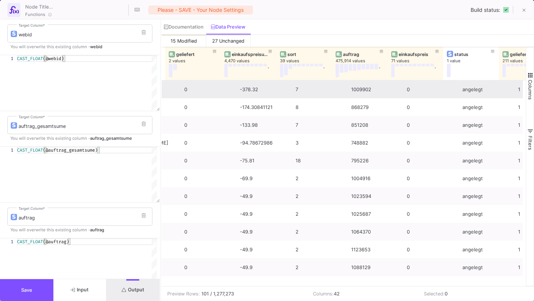
scroll to position [0, 589]
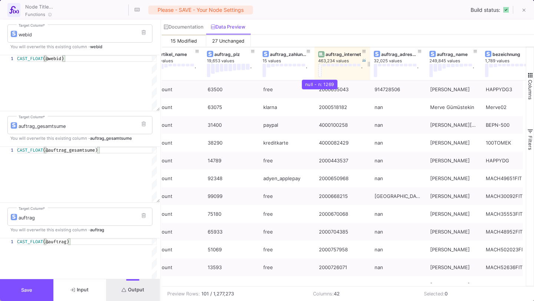
click at [321, 72] on button at bounding box center [320, 70] width 4 height 13
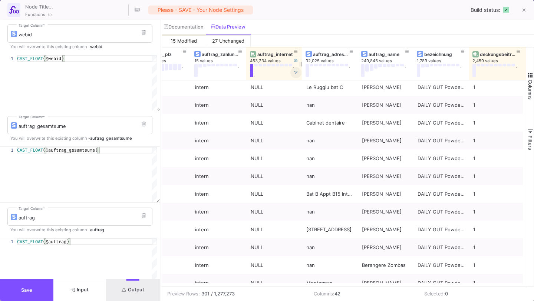
click at [294, 76] on button at bounding box center [296, 72] width 11 height 11
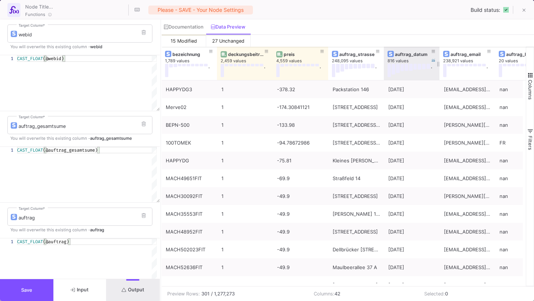
click at [409, 54] on div "auftrag_datum" at bounding box center [413, 55] width 37 height 6
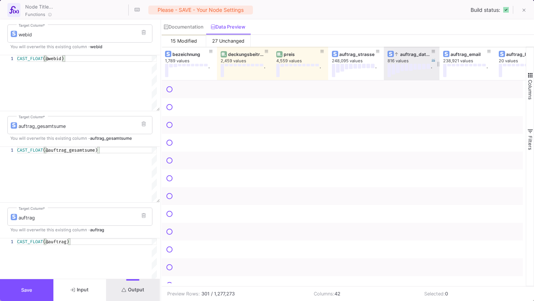
click at [409, 54] on div "auftrag_datum" at bounding box center [413, 55] width 37 height 6
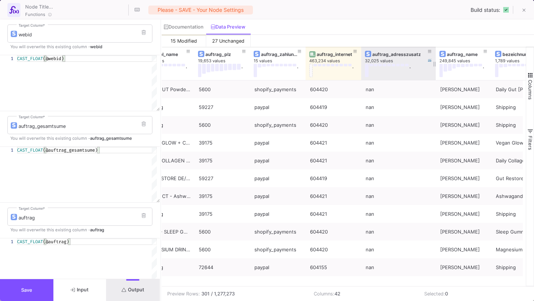
drag, startPoint x: 415, startPoint y: 64, endPoint x: 434, endPoint y: 63, distance: 19.0
click at [435, 63] on div at bounding box center [436, 63] width 3 height 33
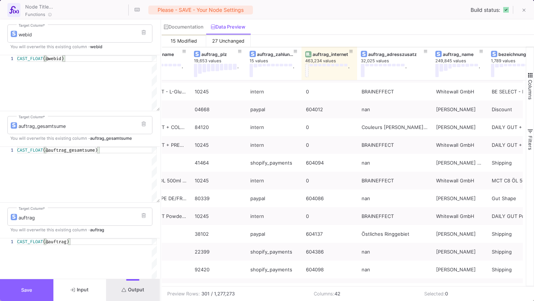
click at [23, 288] on span "Save" at bounding box center [26, 291] width 11 height 6
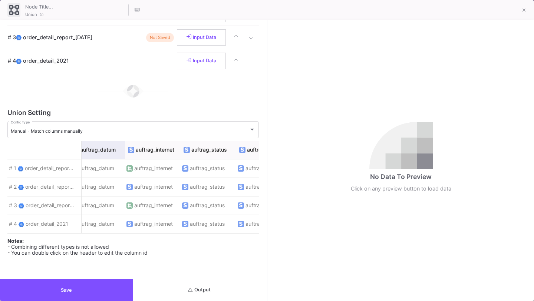
drag, startPoint x: 81, startPoint y: 139, endPoint x: 92, endPoint y: 139, distance: 11.1
click at [69, 185] on span "order_detail_report_2022" at bounding box center [55, 187] width 60 height 6
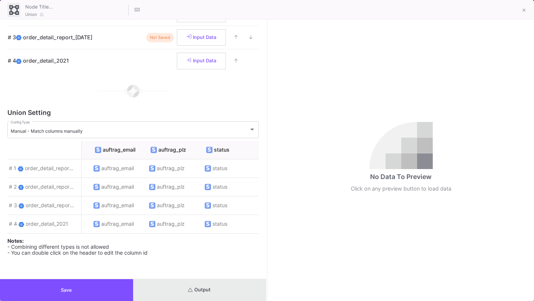
click at [177, 286] on button "Output" at bounding box center [199, 290] width 133 height 22
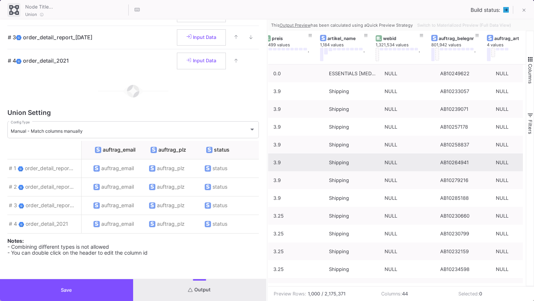
scroll to position [0, 506]
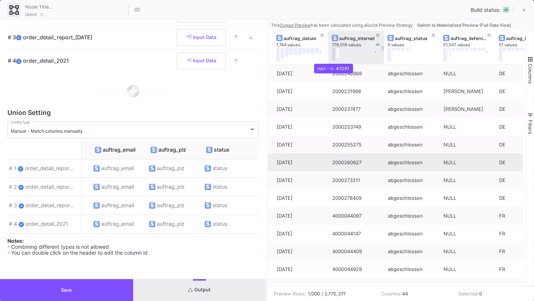
click at [334, 55] on button at bounding box center [334, 54] width 4 height 13
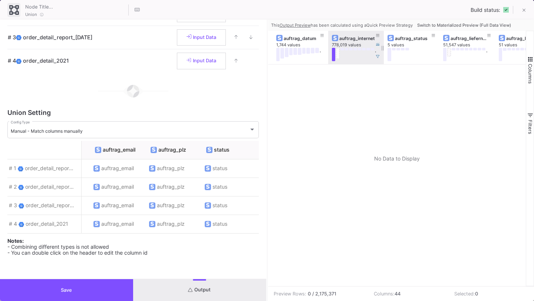
click at [334, 55] on button at bounding box center [334, 54] width 4 height 13
click at [378, 58] on icon at bounding box center [378, 56] width 4 height 3
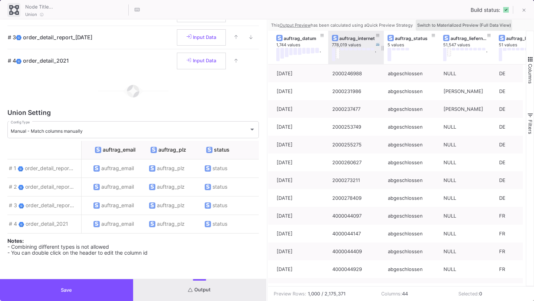
click at [422, 27] on span "Switch to Materialized Preview (Full Data View)" at bounding box center [464, 25] width 94 height 5
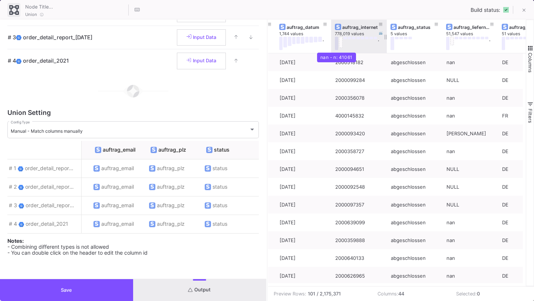
click at [335, 46] on button at bounding box center [337, 43] width 4 height 13
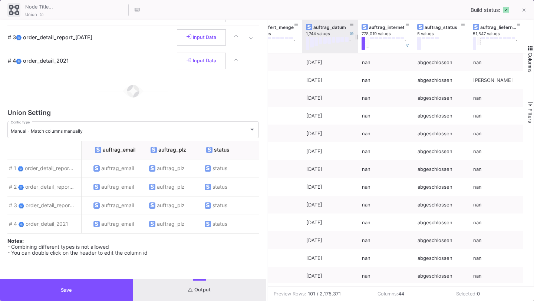
click at [322, 27] on div "auftrag_datum" at bounding box center [332, 27] width 37 height 6
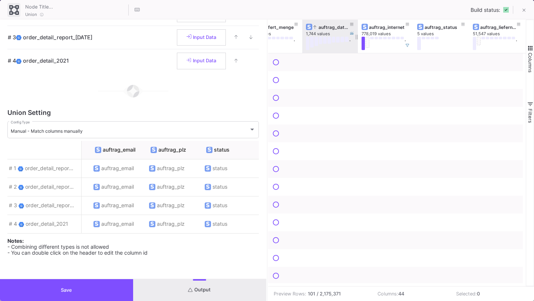
click at [322, 27] on div "auftrag_datum" at bounding box center [332, 27] width 37 height 6
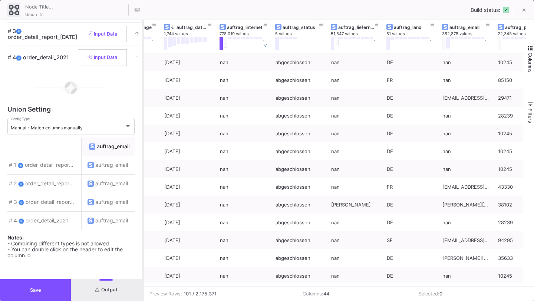
drag, startPoint x: 267, startPoint y: 137, endPoint x: 144, endPoint y: 150, distance: 123.9
click at [144, 150] on div at bounding box center [143, 161] width 2 height 282
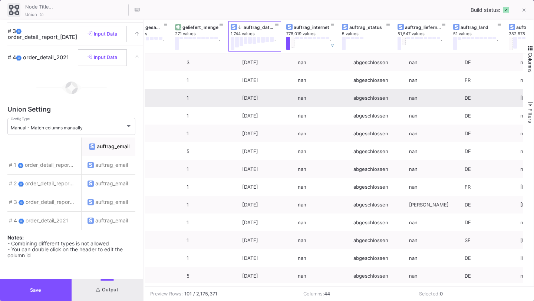
scroll to position [0, 1844]
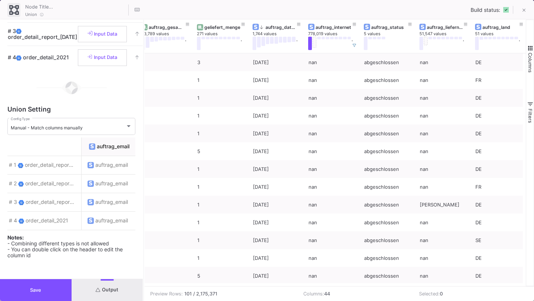
click at [53, 285] on button "Save" at bounding box center [36, 290] width 72 height 22
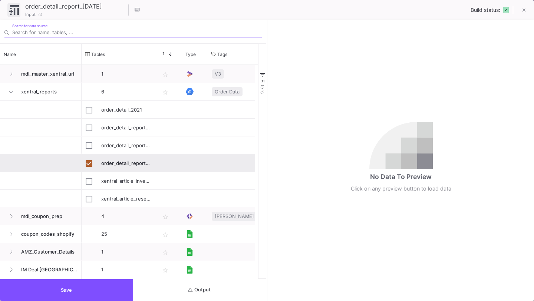
click at [214, 289] on button "Output" at bounding box center [199, 290] width 133 height 22
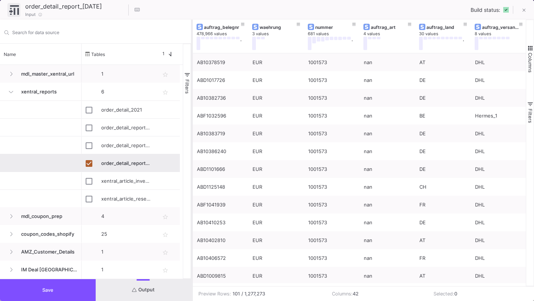
drag, startPoint x: 267, startPoint y: 190, endPoint x: 191, endPoint y: 191, distance: 75.7
click at [191, 191] on div at bounding box center [192, 161] width 2 height 282
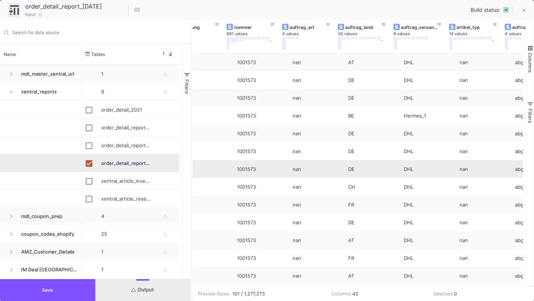
scroll to position [0, 91]
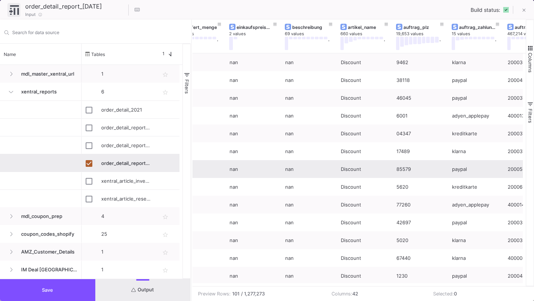
click at [76, 292] on button "Save" at bounding box center [47, 290] width 95 height 22
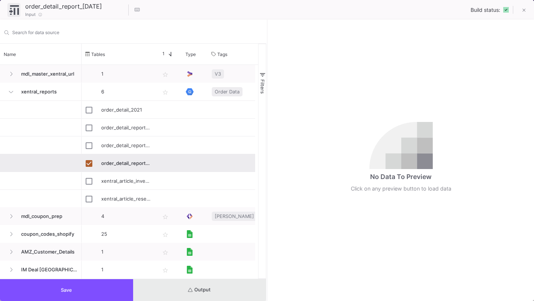
click at [189, 287] on span "Output" at bounding box center [199, 290] width 23 height 6
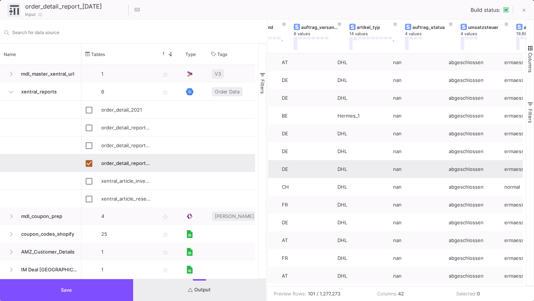
scroll to position [0, 271]
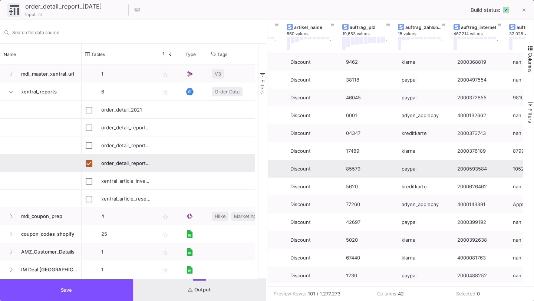
scroll to position [0, 1059]
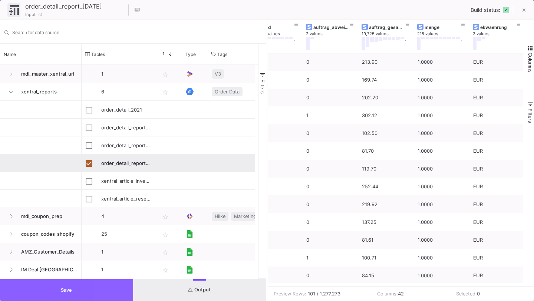
click at [119, 289] on button "Save" at bounding box center [66, 290] width 133 height 22
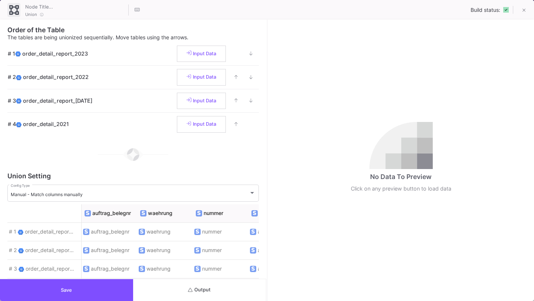
click at [239, 292] on button "Output" at bounding box center [199, 290] width 133 height 22
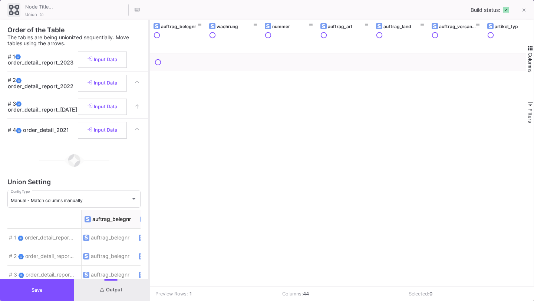
drag, startPoint x: 267, startPoint y: 173, endPoint x: 149, endPoint y: 173, distance: 118.0
click at [149, 173] on div at bounding box center [149, 161] width 2 height 282
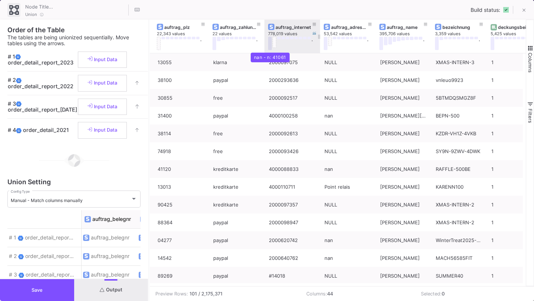
click at [270, 46] on button at bounding box center [270, 43] width 4 height 13
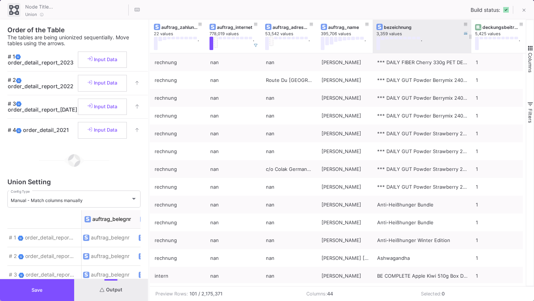
drag, startPoint x: 493, startPoint y: 37, endPoint x: 467, endPoint y: 42, distance: 26.9
click at [470, 43] on div at bounding box center [471, 36] width 3 height 33
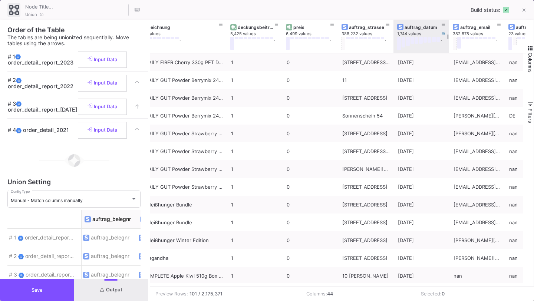
click at [416, 28] on div "auftrag_datum" at bounding box center [423, 27] width 37 height 6
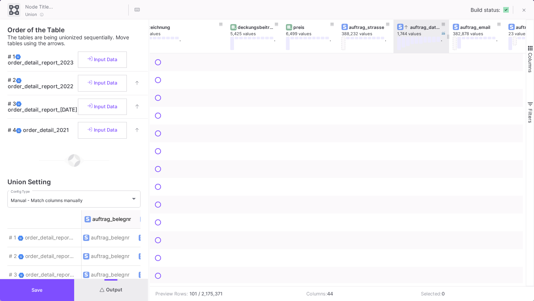
click at [416, 28] on div "auftrag_datum" at bounding box center [423, 27] width 37 height 6
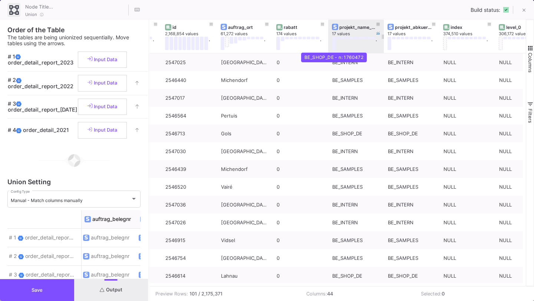
click at [334, 43] on button at bounding box center [334, 43] width 4 height 13
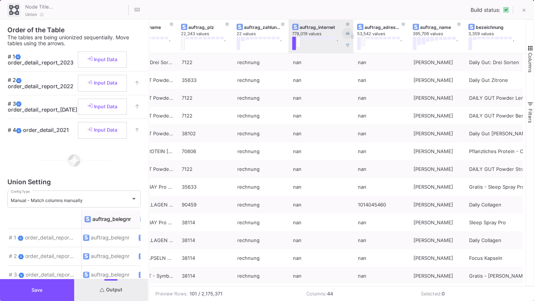
drag, startPoint x: 344, startPoint y: 34, endPoint x: 352, endPoint y: 34, distance: 8.2
click at [353, 34] on div at bounding box center [353, 36] width 3 height 33
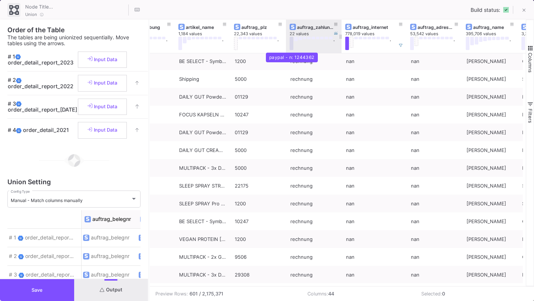
click at [293, 45] on button at bounding box center [292, 43] width 4 height 13
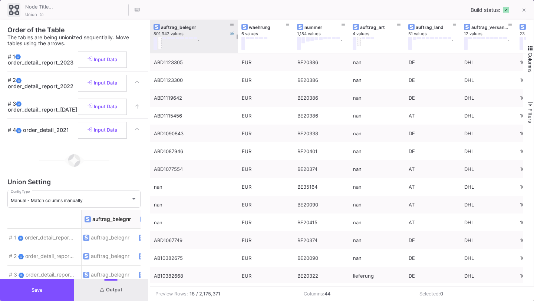
drag, startPoint x: 204, startPoint y: 36, endPoint x: 236, endPoint y: 35, distance: 31.9
click at [236, 35] on div at bounding box center [237, 36] width 3 height 33
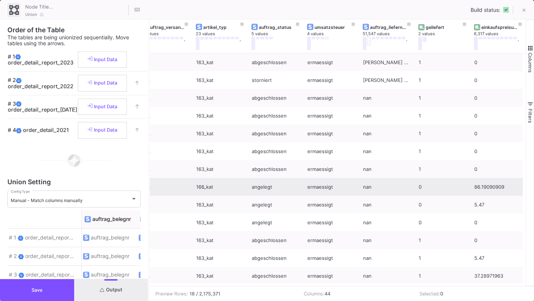
scroll to position [0, 270]
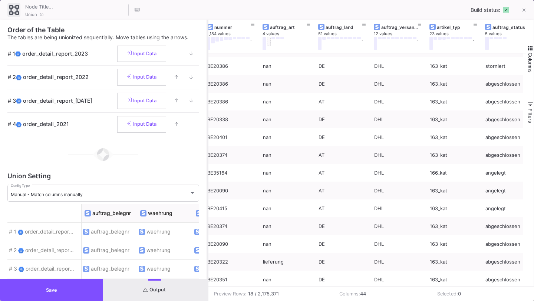
drag, startPoint x: 149, startPoint y: 160, endPoint x: 207, endPoint y: 158, distance: 58.3
click at [207, 158] on div at bounding box center [208, 161] width 2 height 282
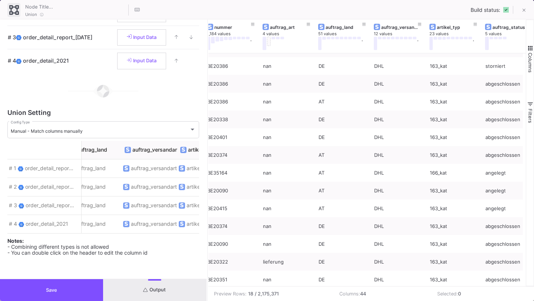
click at [75, 290] on button "Save" at bounding box center [51, 290] width 103 height 22
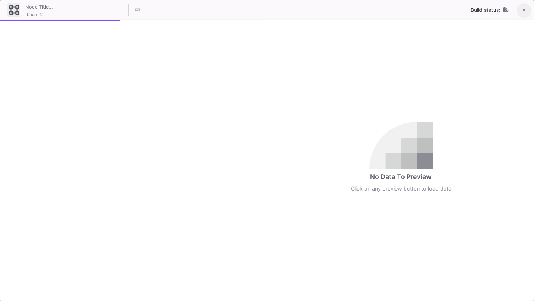
click at [525, 12] on icon at bounding box center [524, 10] width 3 height 5
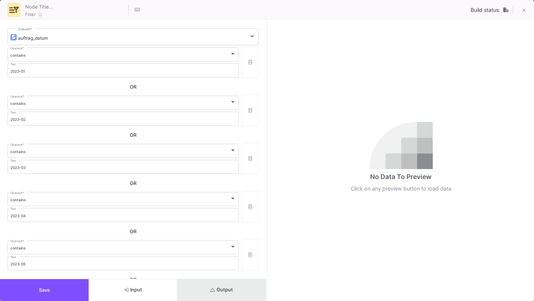
click at [206, 286] on button "Output" at bounding box center [221, 290] width 89 height 22
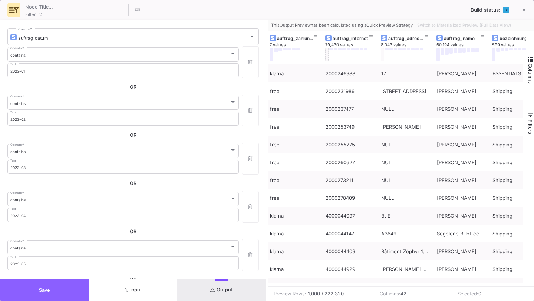
click at [63, 292] on button "Save" at bounding box center [44, 290] width 89 height 22
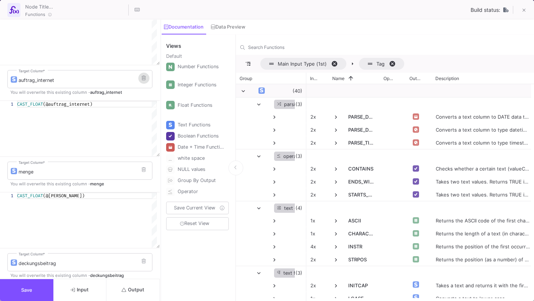
click at [142, 81] on fa-icon at bounding box center [144, 79] width 4 height 6
click at [38, 294] on button "Save" at bounding box center [26, 290] width 53 height 22
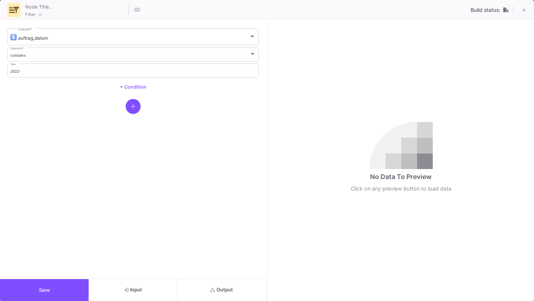
click at [237, 284] on button "Output" at bounding box center [221, 290] width 89 height 22
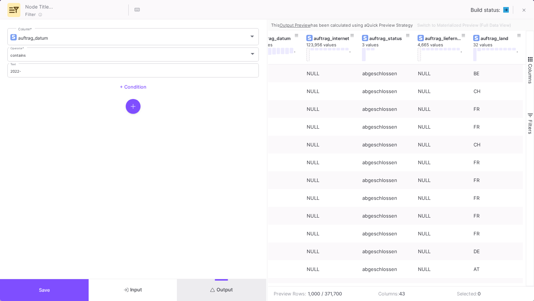
click at [62, 286] on button "Save" at bounding box center [44, 290] width 89 height 22
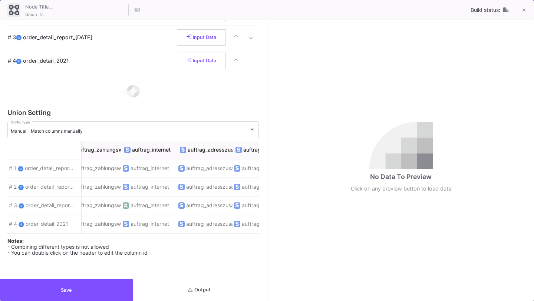
click at [199, 297] on button "Output" at bounding box center [199, 290] width 133 height 22
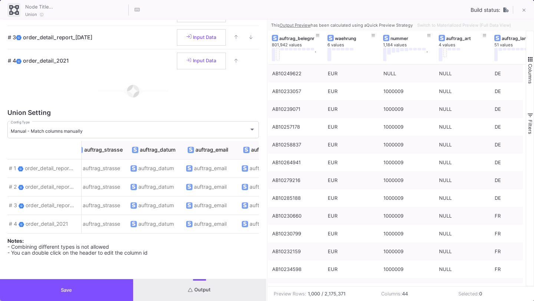
click at [107, 294] on button "Save" at bounding box center [66, 290] width 133 height 22
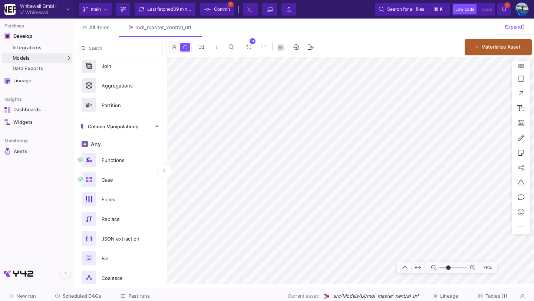
click at [183, 4] on div "Last fetched 39 minutes ago" at bounding box center [169, 9] width 45 height 11
click at [216, 6] on span "Commit" at bounding box center [222, 9] width 16 height 11
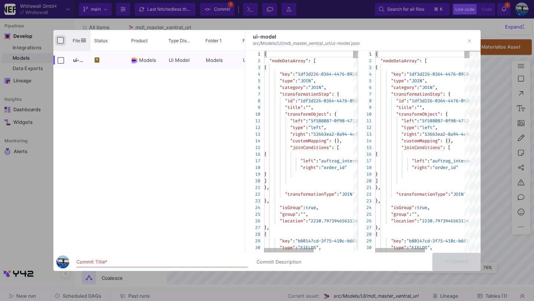
click at [61, 38] on input "Press Space to toggle all rows selection (unchecked)" at bounding box center [60, 40] width 7 height 7
checkbox input "true"
click at [154, 262] on input "Commit Title *" at bounding box center [161, 262] width 171 height 6
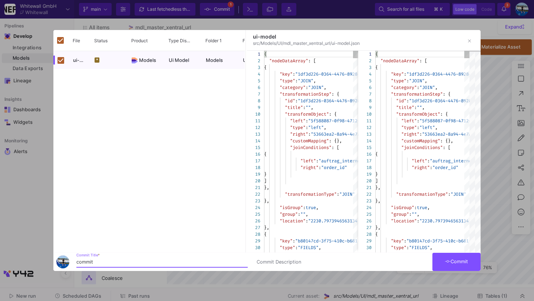
type input "commit"
click at [455, 262] on span "Commit" at bounding box center [456, 262] width 23 height 6
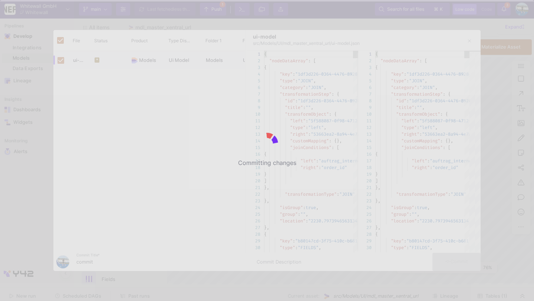
scroll to position [80, 0]
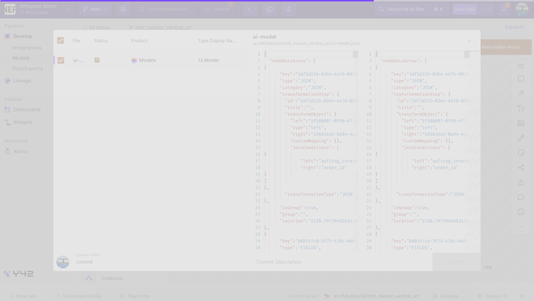
checkbox input "false"
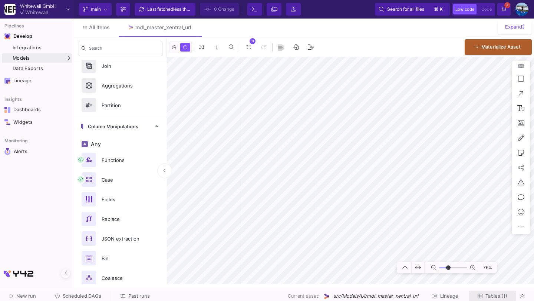
click at [493, 300] on button "Tables (1)" at bounding box center [492, 297] width 47 height 12
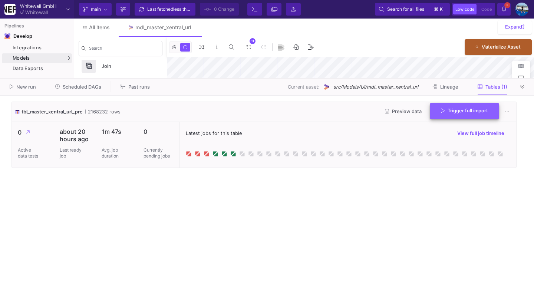
click at [449, 110] on span "Trigger full import" at bounding box center [464, 111] width 47 height 6
click at [525, 87] on icon at bounding box center [523, 87] width 4 height 5
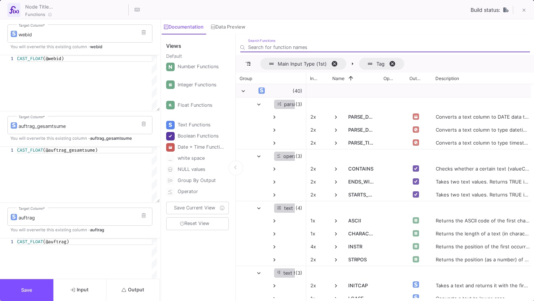
click at [129, 289] on span "Output" at bounding box center [133, 290] width 23 height 6
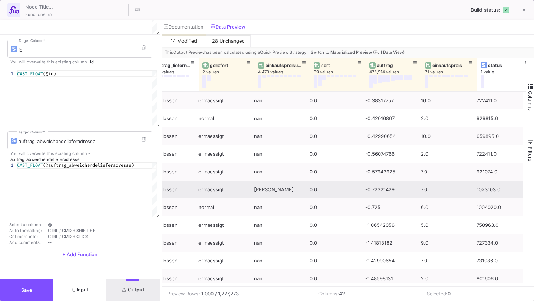
scroll to position [0, 654]
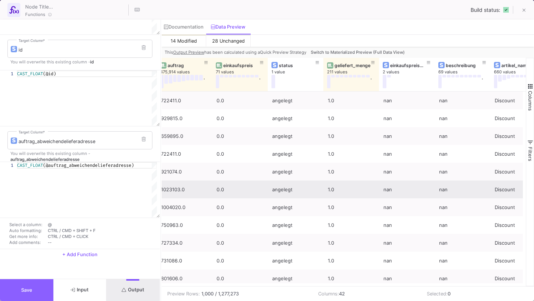
click at [27, 286] on button "Save" at bounding box center [26, 290] width 53 height 22
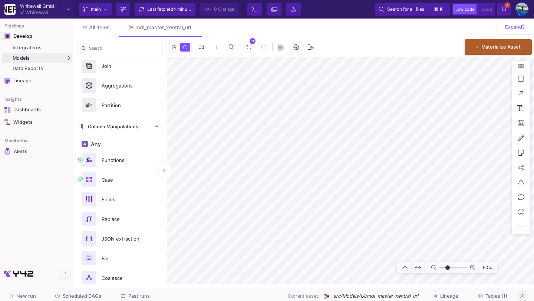
type input "-27"
click at [495, 301] on button "Tables (1)" at bounding box center [492, 297] width 47 height 12
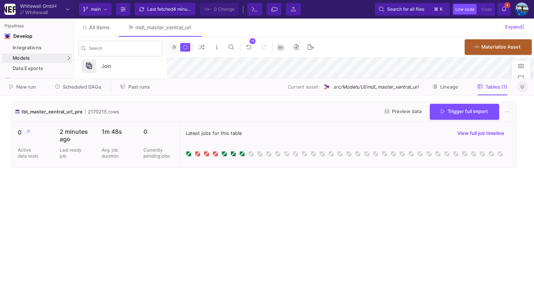
click at [522, 88] on icon at bounding box center [523, 87] width 4 height 5
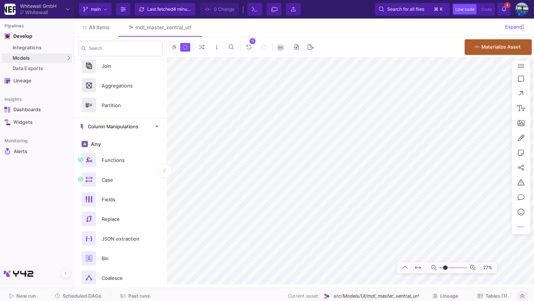
click at [69, 295] on span "Scheduled DAGs" at bounding box center [82, 297] width 39 height 6
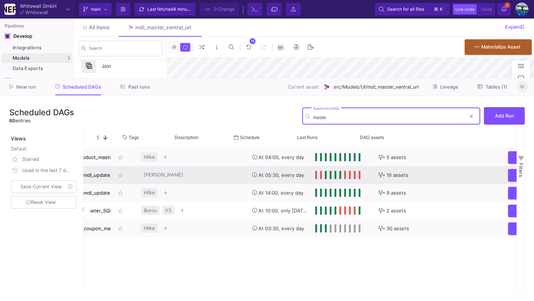
scroll to position [0, 144]
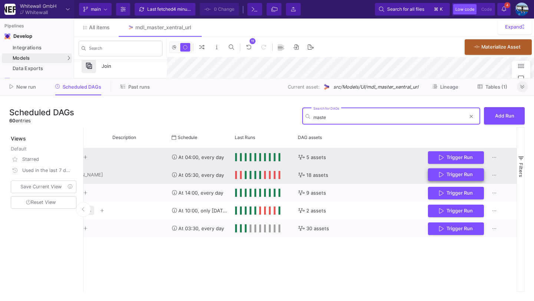
type input "maste"
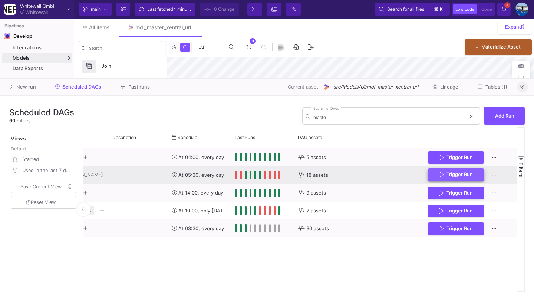
click at [462, 174] on span "Trigger Run" at bounding box center [460, 175] width 26 height 6
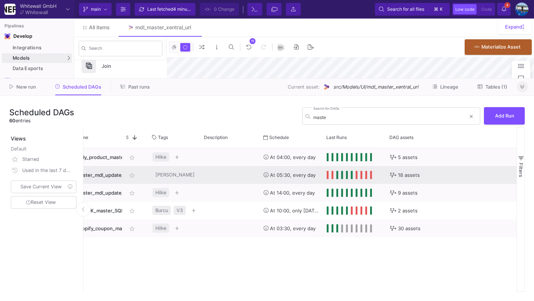
scroll to position [0, 0]
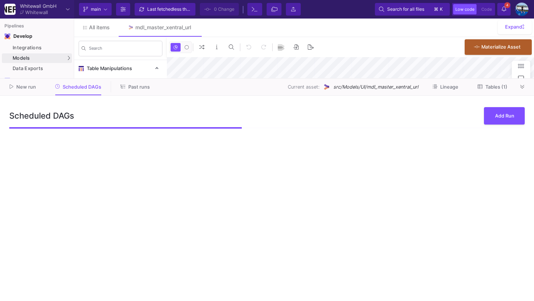
type input "0"
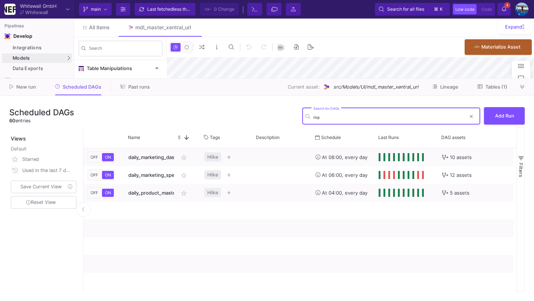
type input "mas"
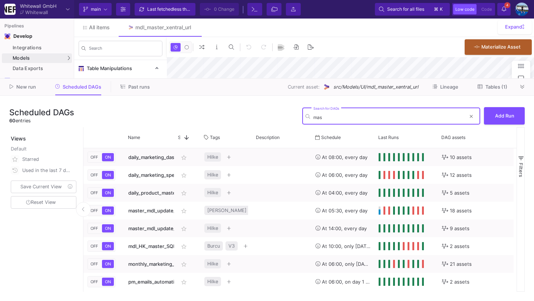
type input "-46"
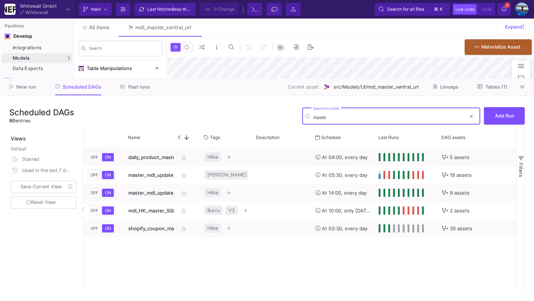
type input "master"
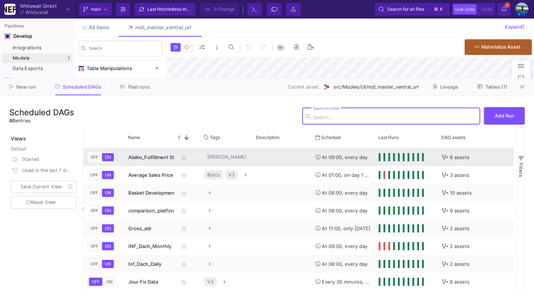
type input "-46"
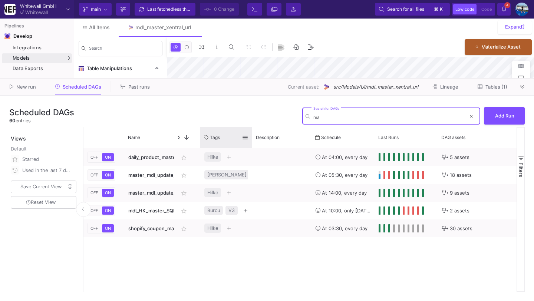
type input "m"
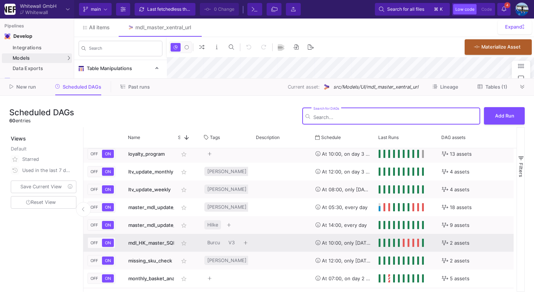
scroll to position [510, 0]
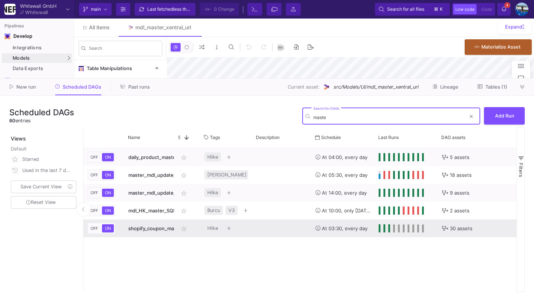
type input "master"
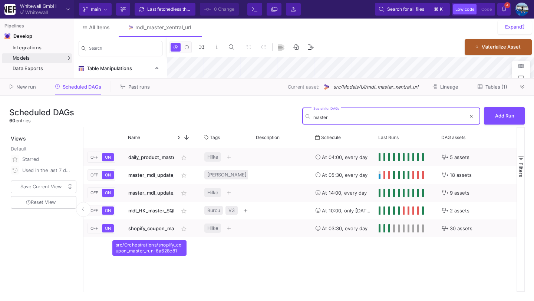
type input "-46"
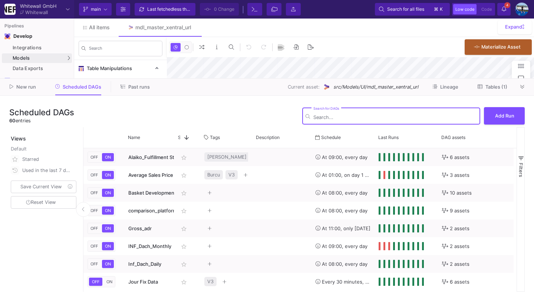
type input "-46"
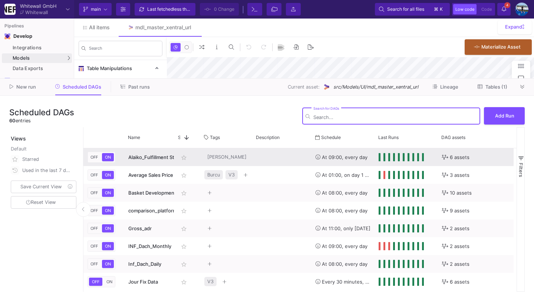
type input "-46"
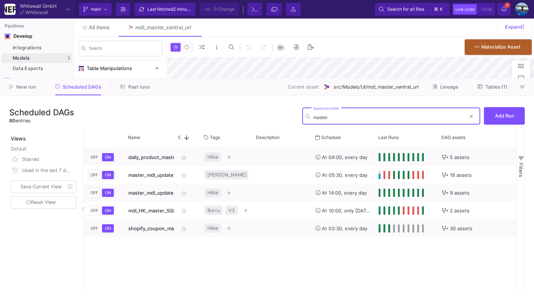
type input "master"
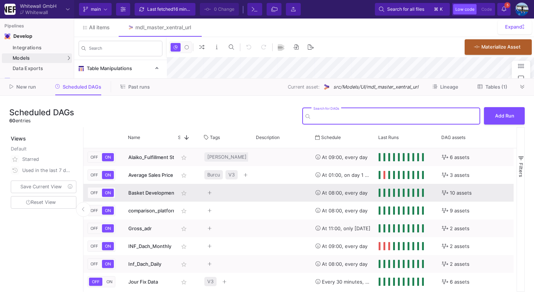
type input "-46"
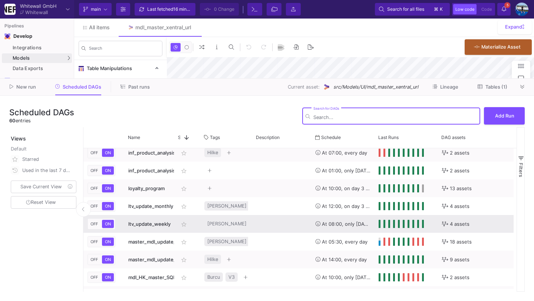
scroll to position [439, 0]
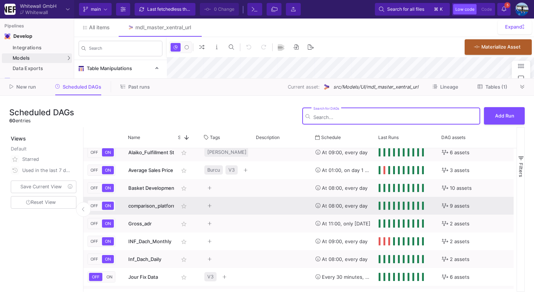
scroll to position [7, 0]
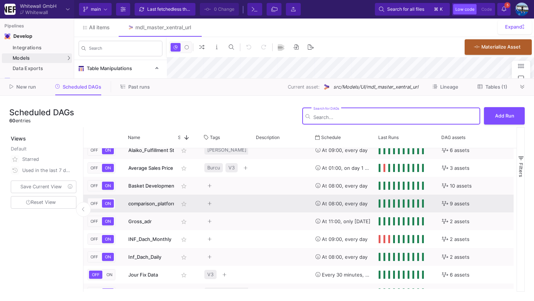
type input "0"
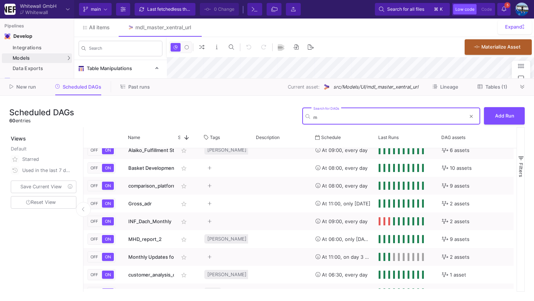
type input "ma"
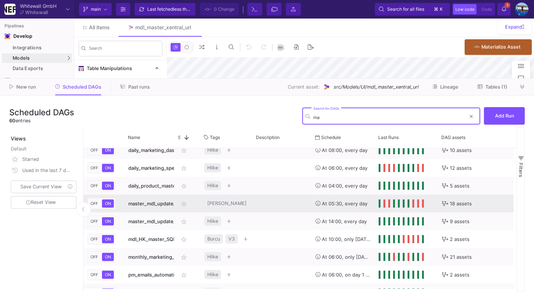
type input "-46"
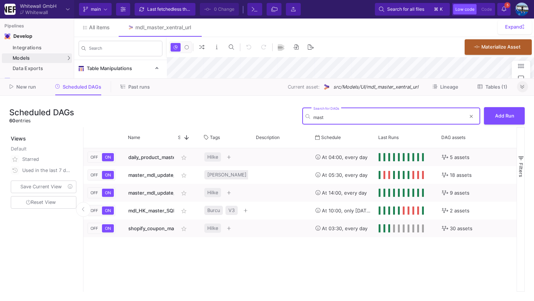
type input "mast"
click at [524, 87] on icon at bounding box center [523, 87] width 4 height 5
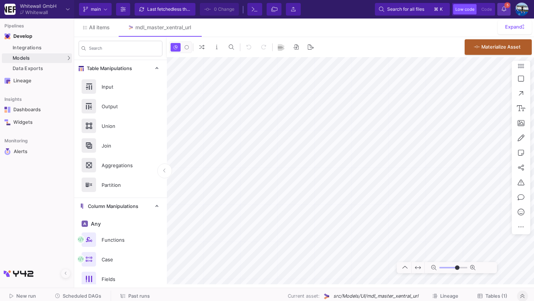
click at [506, 5] on span "5" at bounding box center [508, 5] width 6 height 6
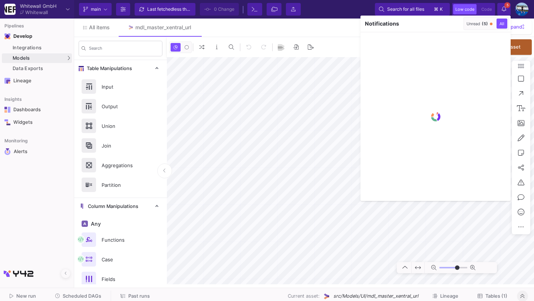
type input "-46"
click at [479, 25] on div "Unread (5)" at bounding box center [478, 23] width 22 height 5
click at [456, 23] on icon "button" at bounding box center [456, 23] width 5 height 5
click at [506, 9] on div at bounding box center [267, 150] width 534 height 301
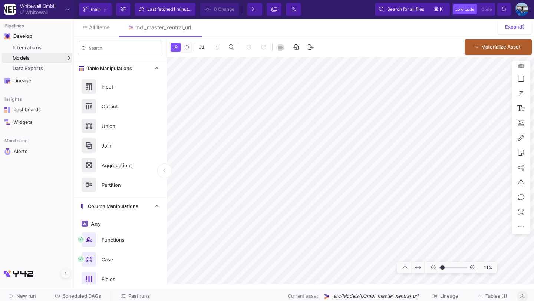
click at [495, 295] on span "Tables (1)" at bounding box center [497, 297] width 22 height 6
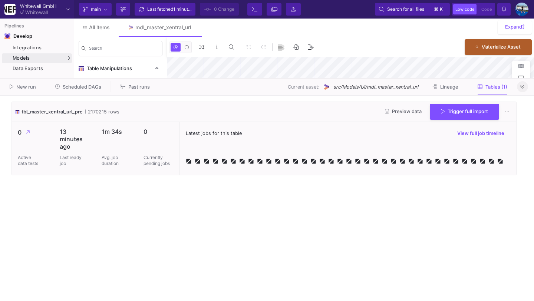
click at [404, 111] on span "Preview data" at bounding box center [403, 112] width 37 height 6
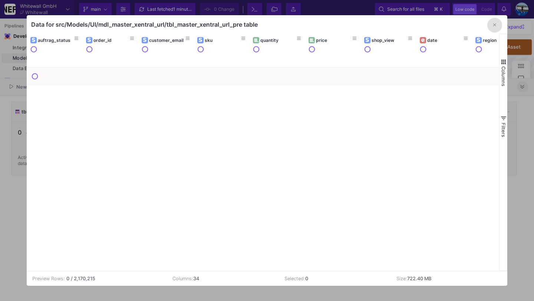
click at [494, 32] on button "button" at bounding box center [495, 25] width 15 height 15
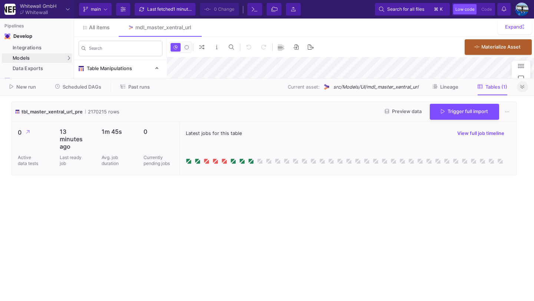
click at [520, 84] on button at bounding box center [522, 86] width 11 height 11
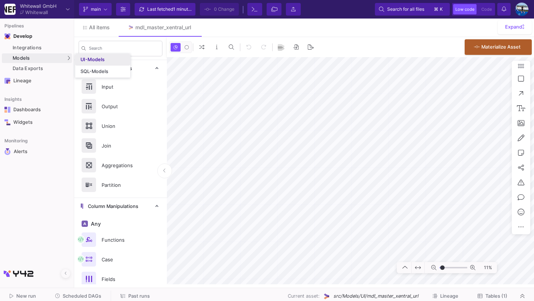
click at [102, 62] on div "UI-Models" at bounding box center [93, 60] width 24 height 6
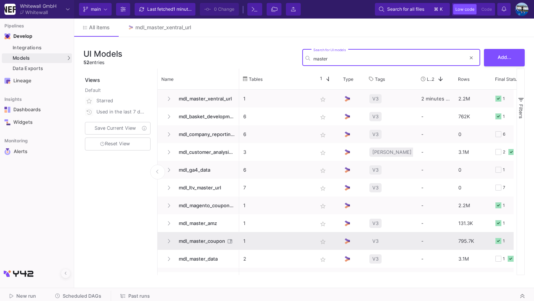
scroll to position [6, 0]
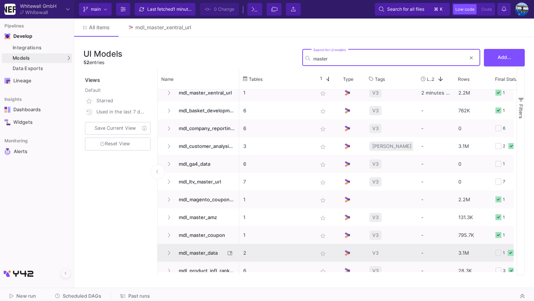
type input "master"
click at [209, 252] on span "mdl_master_data" at bounding box center [199, 253] width 51 height 17
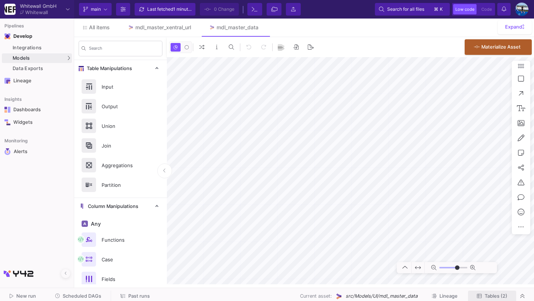
click at [488, 298] on span "Tables (2)" at bounding box center [496, 297] width 23 height 6
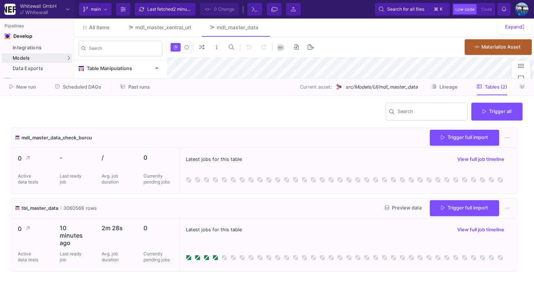
type input "-39"
click at [402, 207] on span "Preview data" at bounding box center [403, 208] width 37 height 6
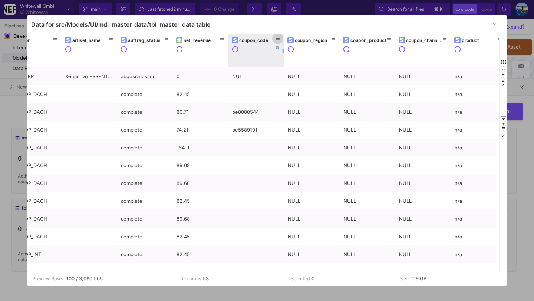
click at [278, 41] on fa-icon at bounding box center [278, 38] width 4 height 5
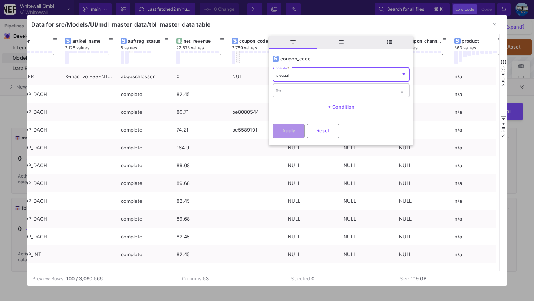
click at [288, 95] on div "Text" at bounding box center [336, 89] width 121 height 15
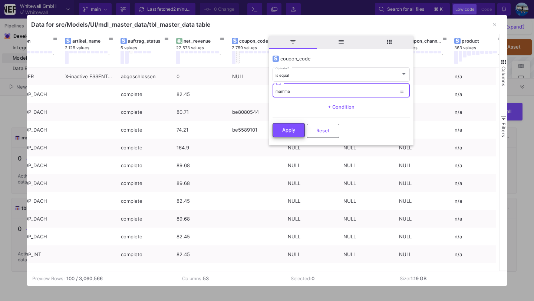
type input "mamma"
click at [291, 130] on span "Apply" at bounding box center [288, 130] width 13 height 6
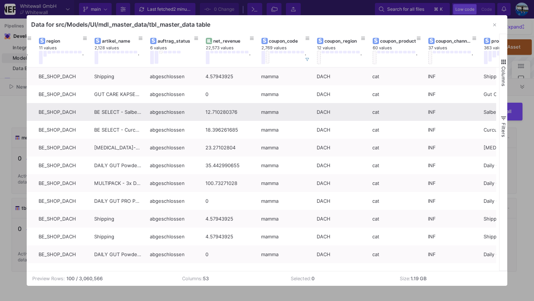
scroll to position [0, 325]
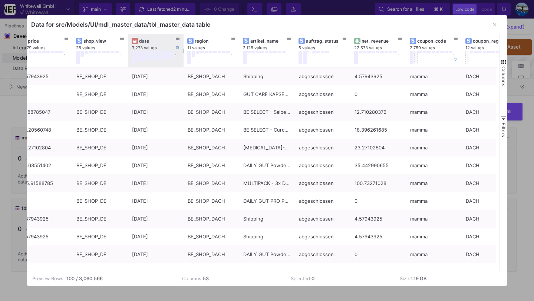
click at [147, 38] on div "date" at bounding box center [157, 41] width 37 height 6
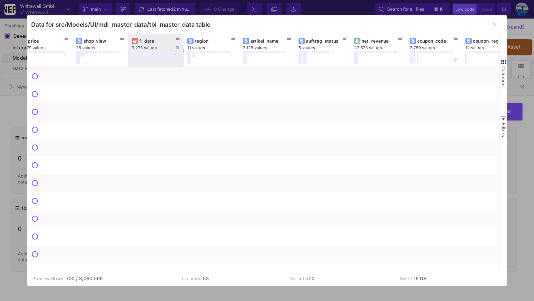
click at [147, 38] on div "date" at bounding box center [157, 41] width 37 height 6
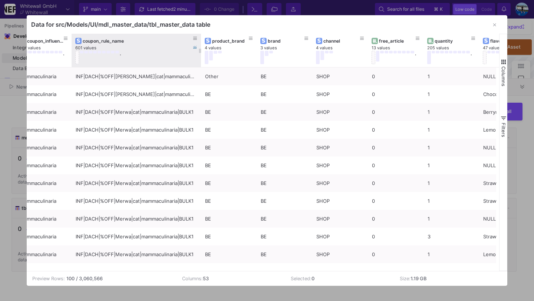
drag, startPoint x: 127, startPoint y: 51, endPoint x: 201, endPoint y: 55, distance: 74.0
click at [201, 55] on div at bounding box center [201, 50] width 3 height 33
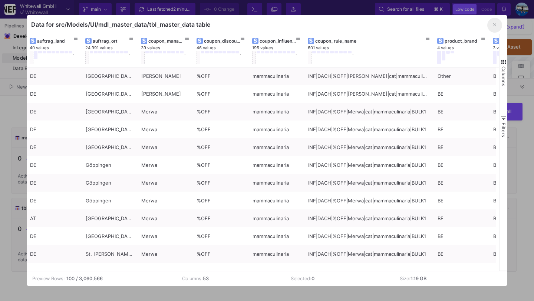
click at [492, 20] on button "button" at bounding box center [495, 25] width 15 height 15
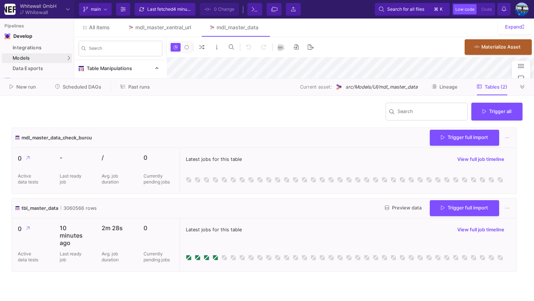
click at [521, 87] on icon at bounding box center [523, 87] width 4 height 5
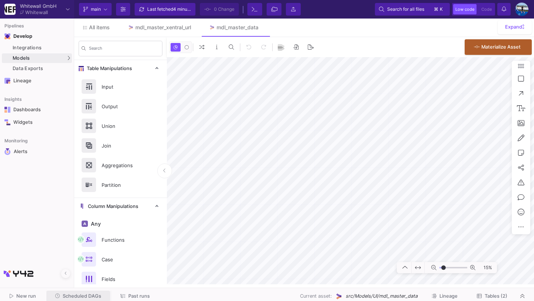
click at [90, 298] on span "Scheduled DAGs" at bounding box center [82, 297] width 39 height 6
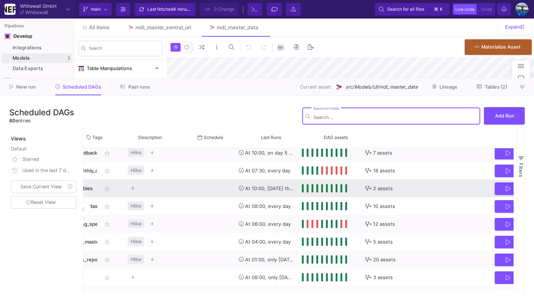
scroll to position [0, 147]
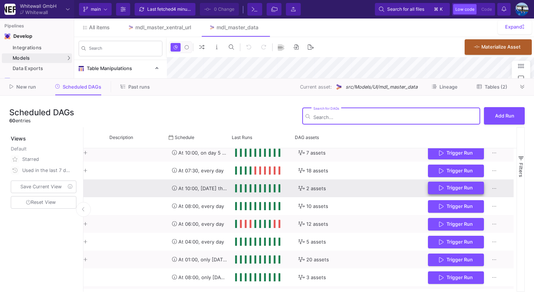
click at [447, 188] on span "Trigger Run" at bounding box center [460, 188] width 26 height 6
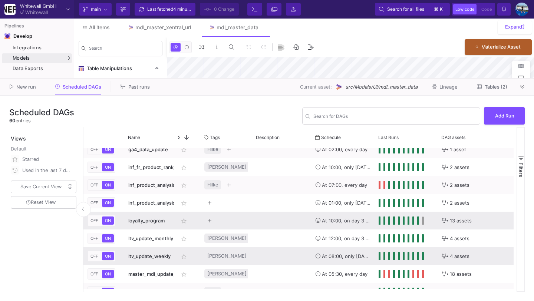
scroll to position [416, 0]
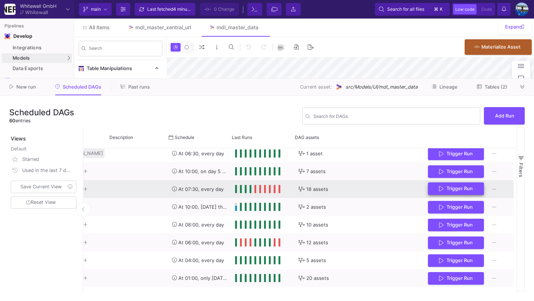
click at [456, 188] on span "Trigger Run" at bounding box center [460, 189] width 26 height 6
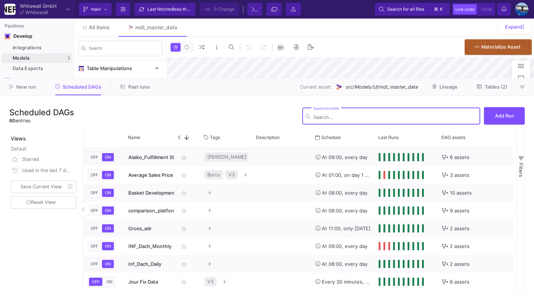
type input "-39"
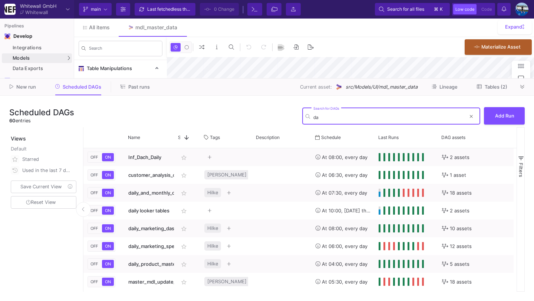
type input "d"
